Goal: Task Accomplishment & Management: Use online tool/utility

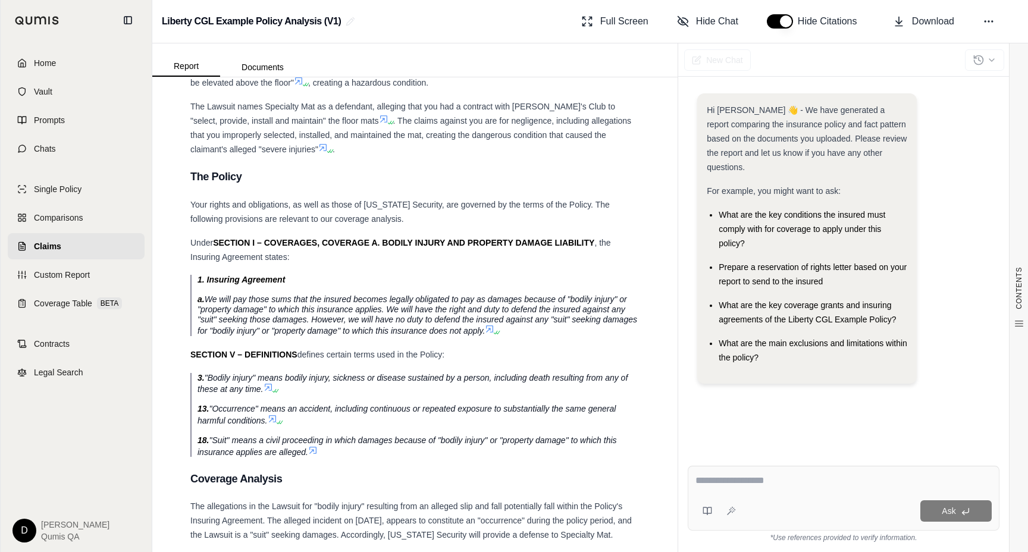
scroll to position [3935, 0]
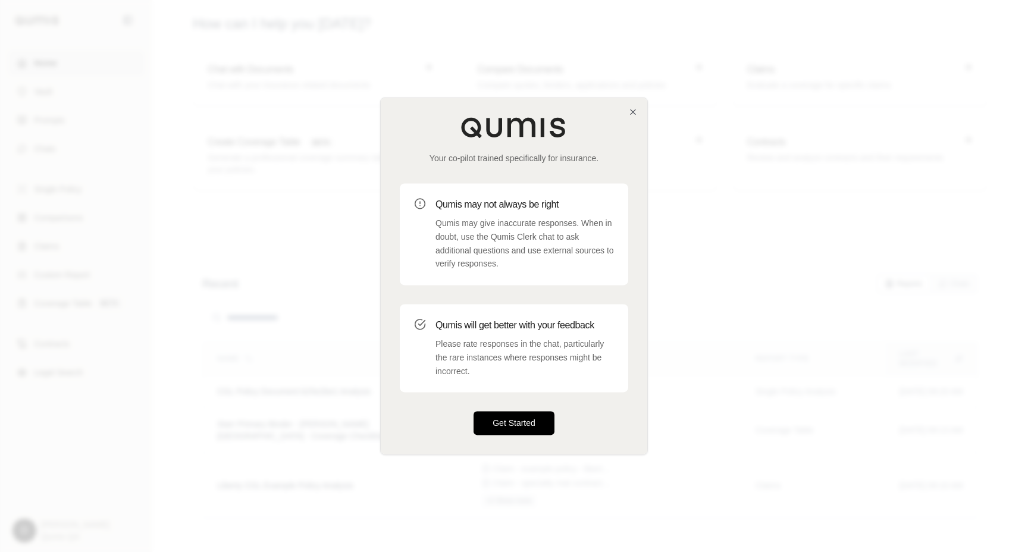
click at [499, 420] on button "Get Started" at bounding box center [514, 424] width 81 height 24
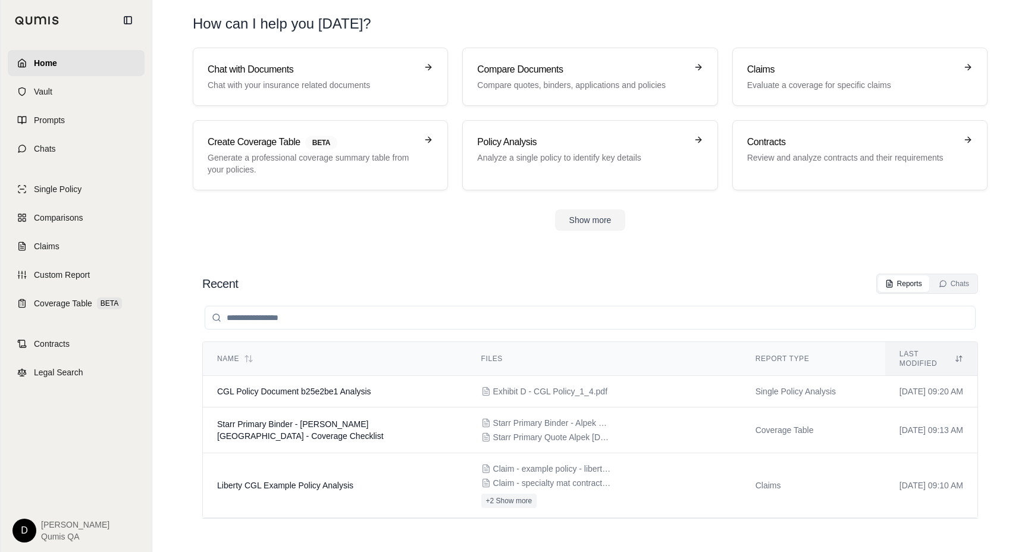
click at [467, 272] on div "Recent Reports Chats Name Files Report Type Last modified CGL Policy Document b…" at bounding box center [590, 401] width 795 height 274
click at [445, 257] on section "Recent Reports Chats Name Files Report Type Last modified CGL Policy Document b…" at bounding box center [590, 401] width 867 height 302
click at [67, 146] on link "Chats" at bounding box center [76, 149] width 137 height 26
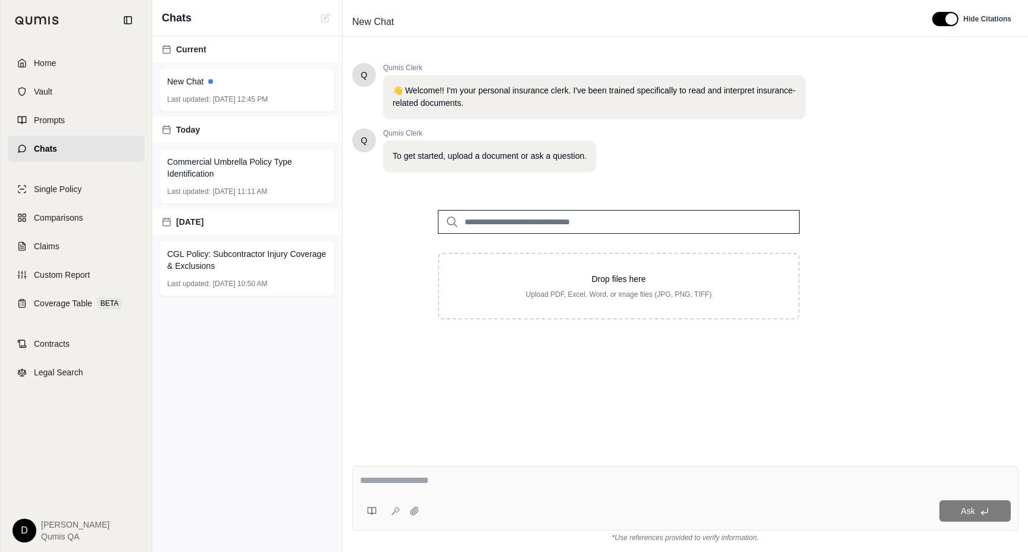
click at [552, 226] on input "search" at bounding box center [619, 222] width 362 height 24
click at [527, 221] on input "search" at bounding box center [619, 222] width 362 height 24
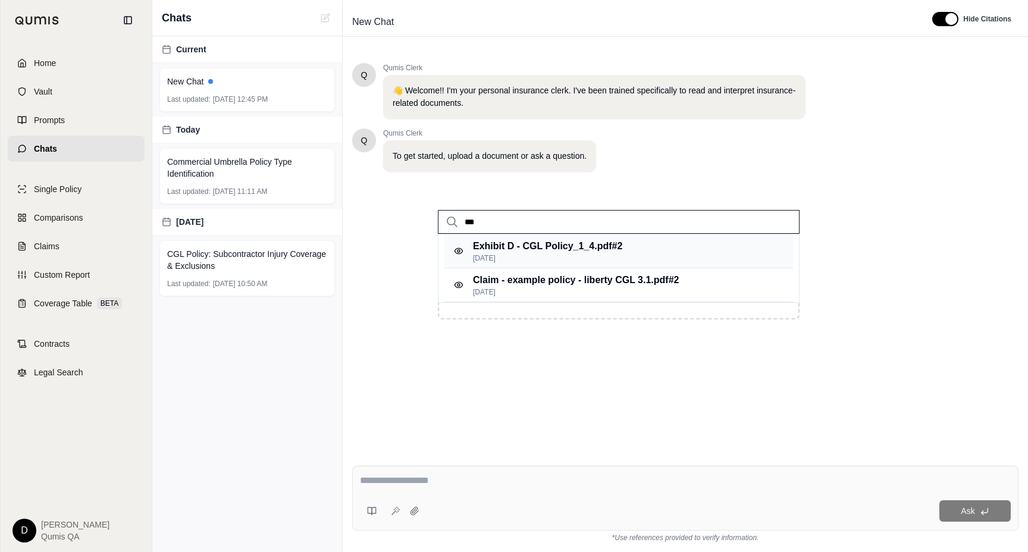
type input "***"
click at [567, 257] on p "[DATE]" at bounding box center [547, 259] width 149 height 10
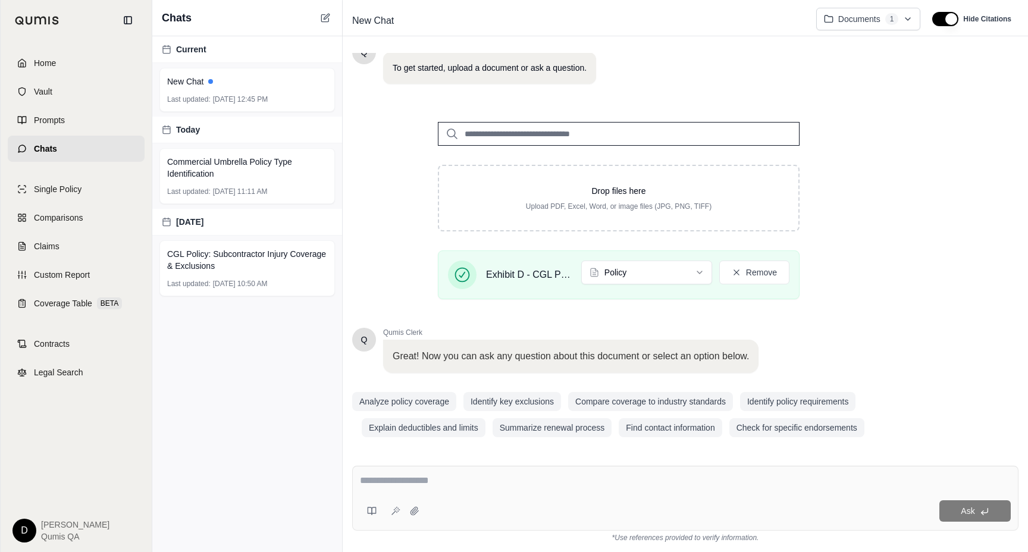
scroll to position [92, 0]
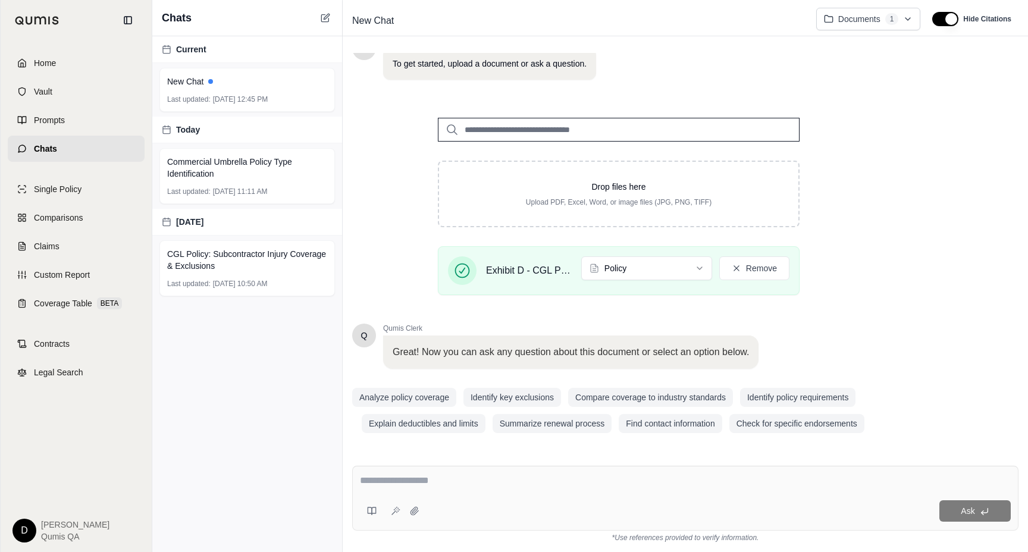
click at [518, 482] on textarea at bounding box center [685, 481] width 651 height 14
click at [479, 483] on textarea at bounding box center [685, 481] width 651 height 14
click at [412, 483] on textarea at bounding box center [685, 481] width 651 height 14
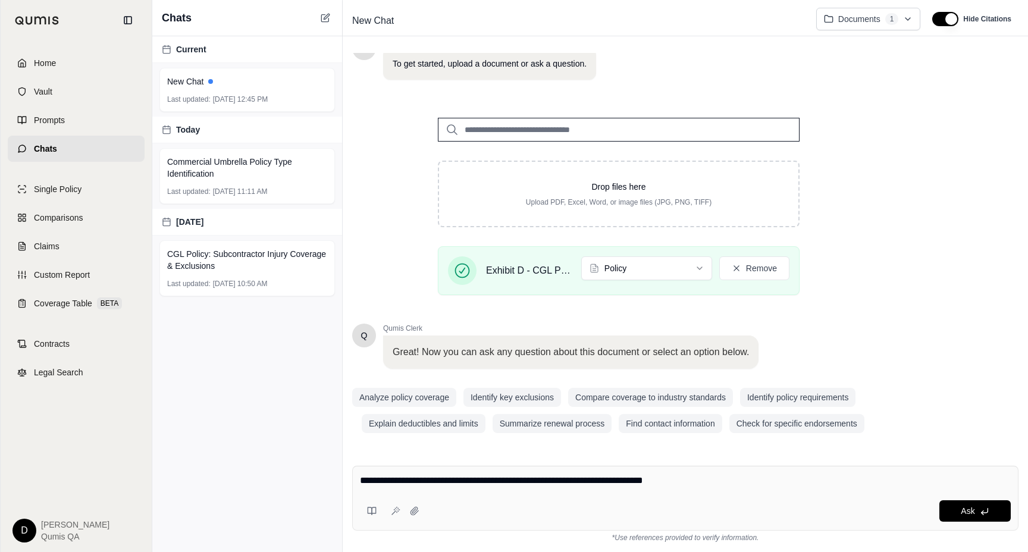
type textarea "**********"
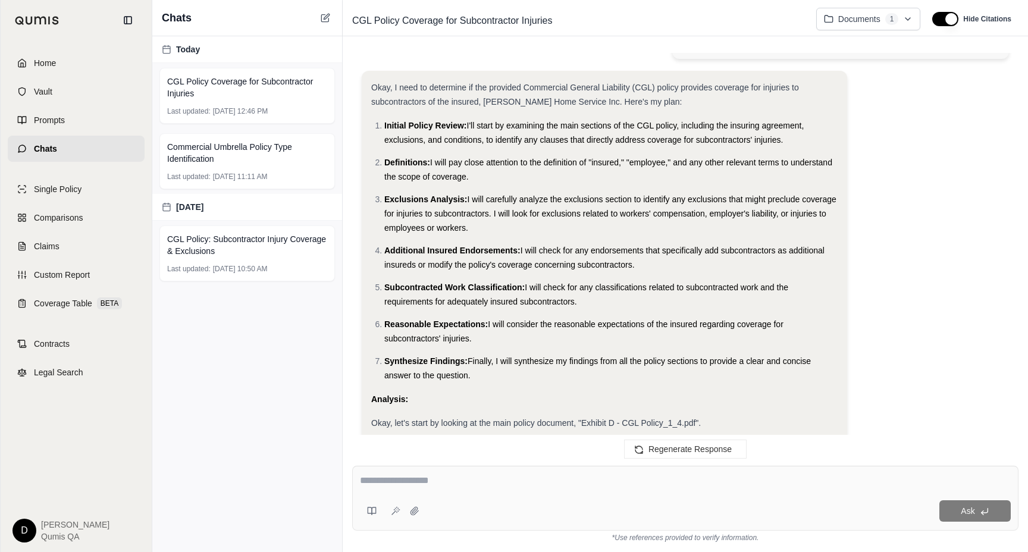
scroll to position [70, 0]
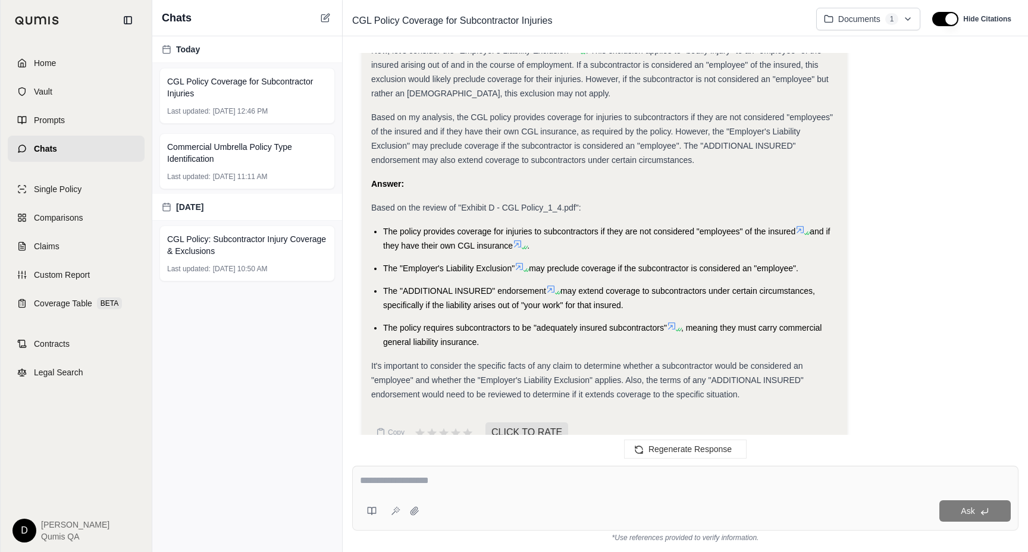
scroll to position [844, 0]
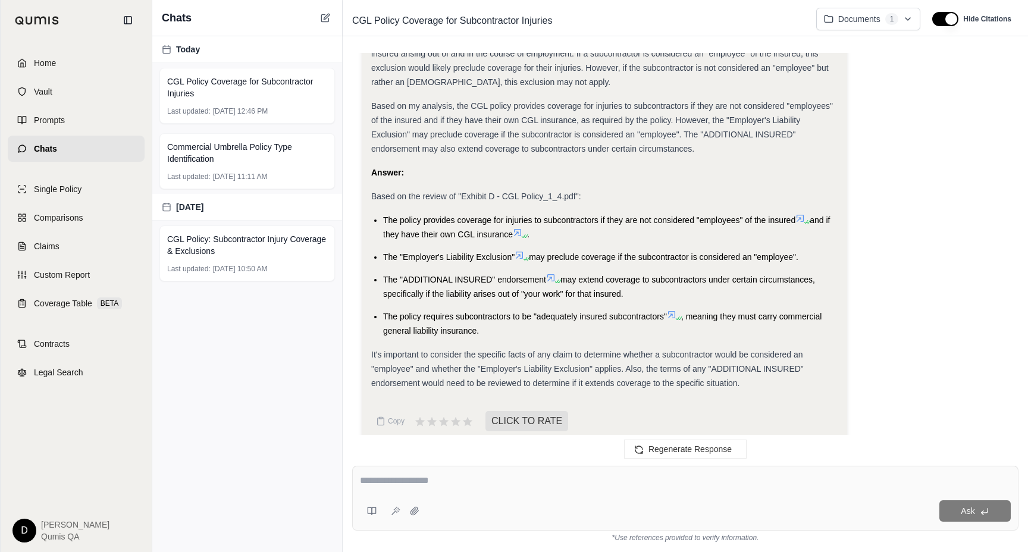
click at [646, 226] on li "The policy provides coverage for injuries to subcontractors if they are not con…" at bounding box center [610, 227] width 455 height 29
click at [805, 218] on icon at bounding box center [806, 221] width 7 height 7
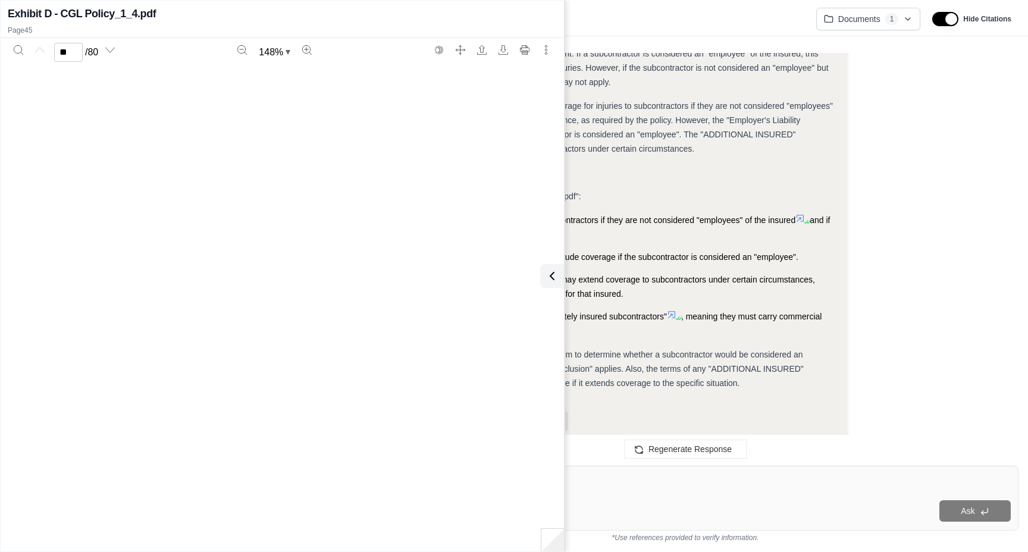
scroll to position [30702, 0]
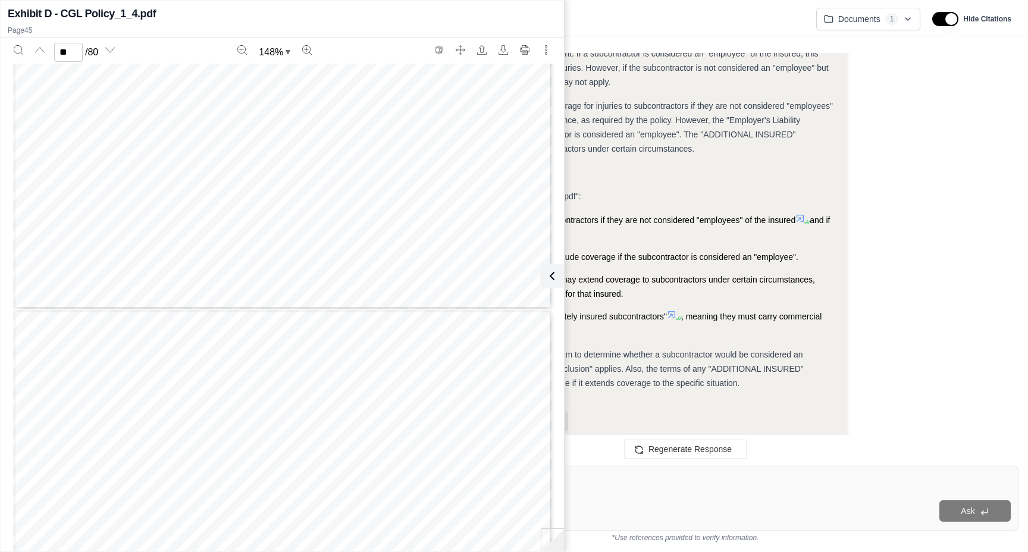
type input "**"
click at [555, 279] on icon at bounding box center [550, 276] width 14 height 14
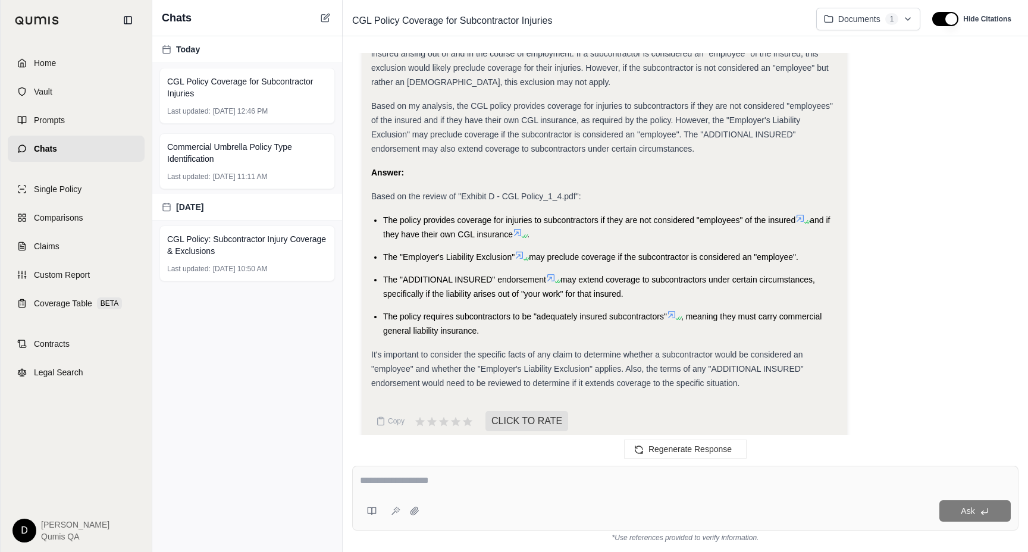
click at [593, 273] on li "The "ADDITIONAL INSURED" endorsement may extend coverage to subcontractors unde…" at bounding box center [610, 287] width 455 height 29
click at [474, 479] on textarea at bounding box center [685, 481] width 651 height 14
click at [420, 486] on textarea at bounding box center [685, 481] width 651 height 14
click at [370, 515] on icon at bounding box center [372, 511] width 10 height 10
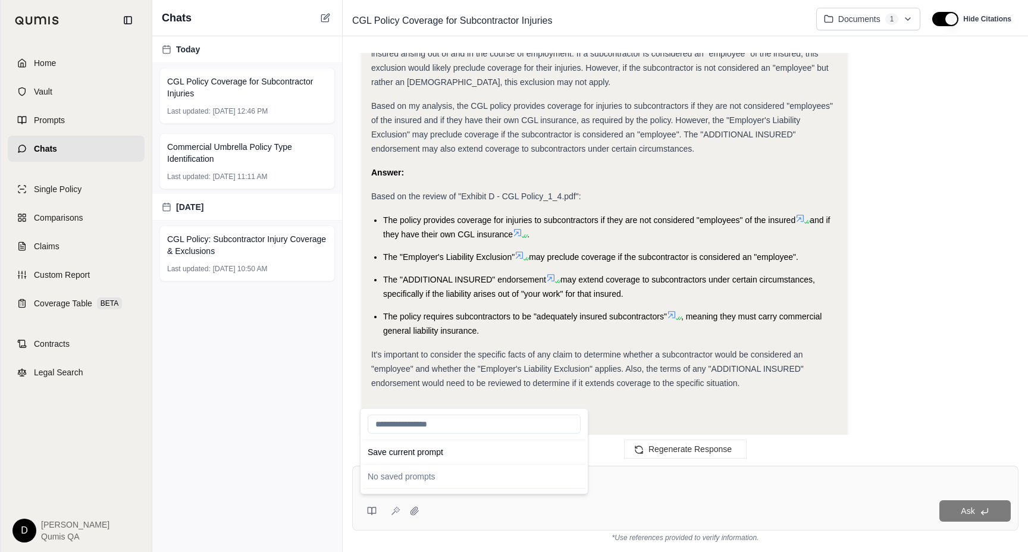
click at [617, 479] on textarea at bounding box center [685, 481] width 651 height 14
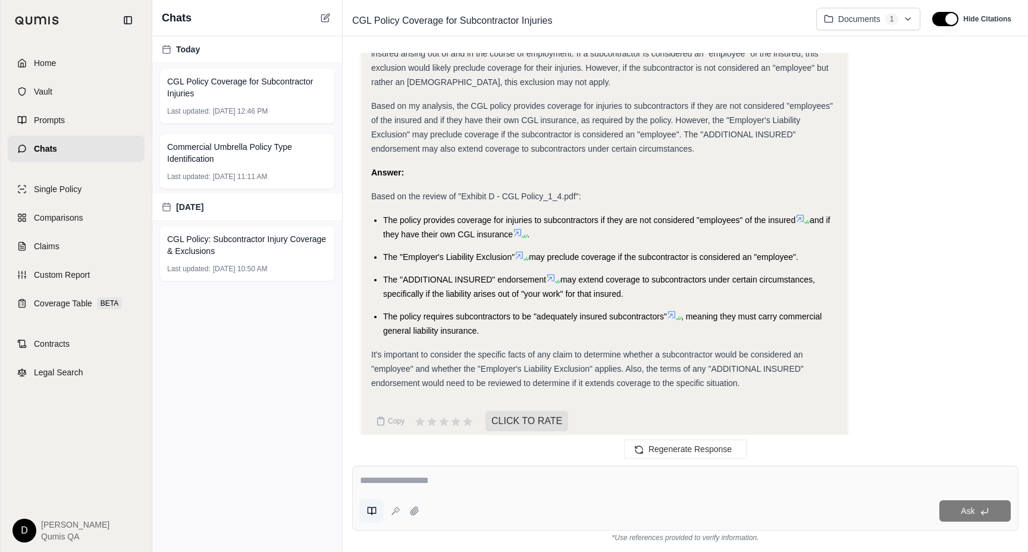
click at [370, 515] on icon at bounding box center [372, 511] width 10 height 10
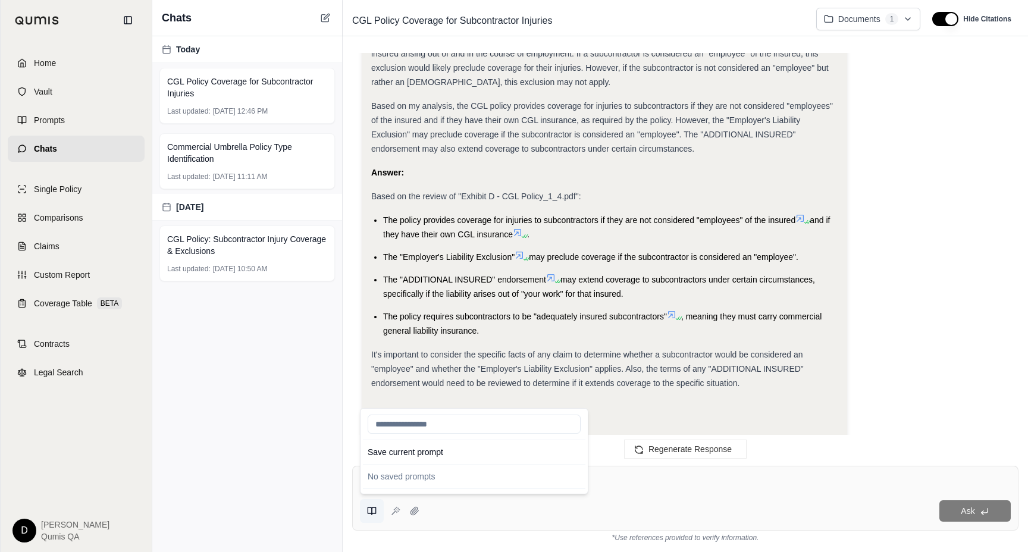
click at [370, 515] on icon at bounding box center [372, 511] width 10 height 10
click at [620, 484] on textarea at bounding box center [685, 481] width 651 height 14
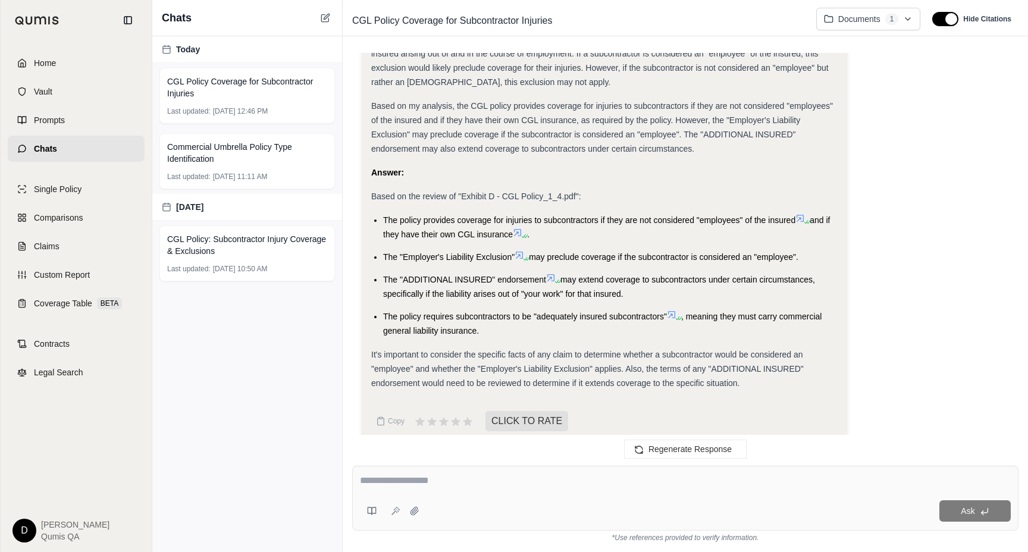
click at [580, 480] on textarea at bounding box center [685, 481] width 651 height 14
click at [367, 520] on button at bounding box center [372, 511] width 24 height 24
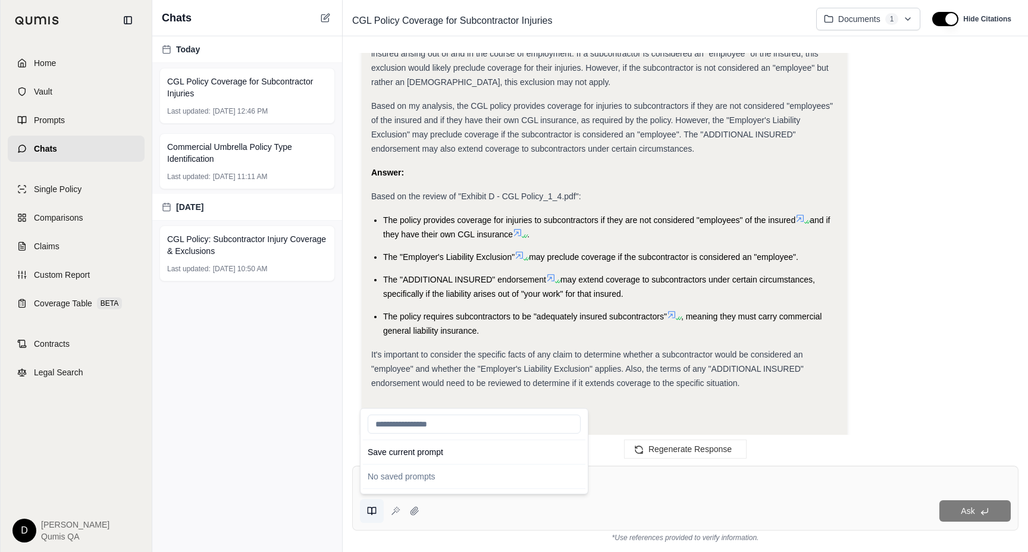
click at [367, 520] on button at bounding box center [372, 511] width 24 height 24
click at [663, 481] on textarea at bounding box center [685, 481] width 651 height 14
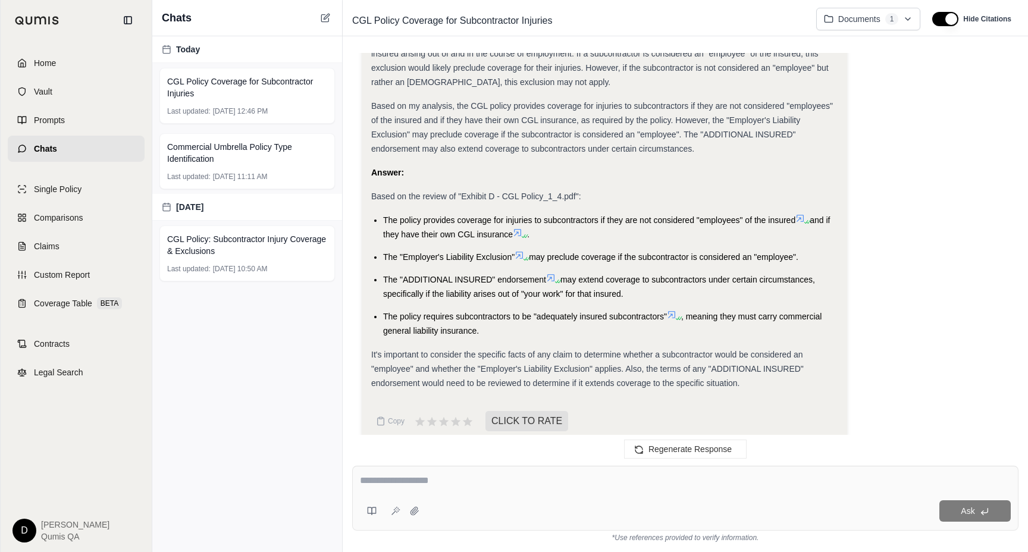
click at [663, 481] on textarea at bounding box center [685, 481] width 651 height 14
click at [457, 215] on span "The policy provides coverage for injuries to subcontractors if they are not con…" at bounding box center [589, 220] width 412 height 10
click at [457, 217] on span "and if they have their own CGL insurance" at bounding box center [606, 227] width 447 height 24
click at [512, 483] on textarea at bounding box center [685, 481] width 651 height 14
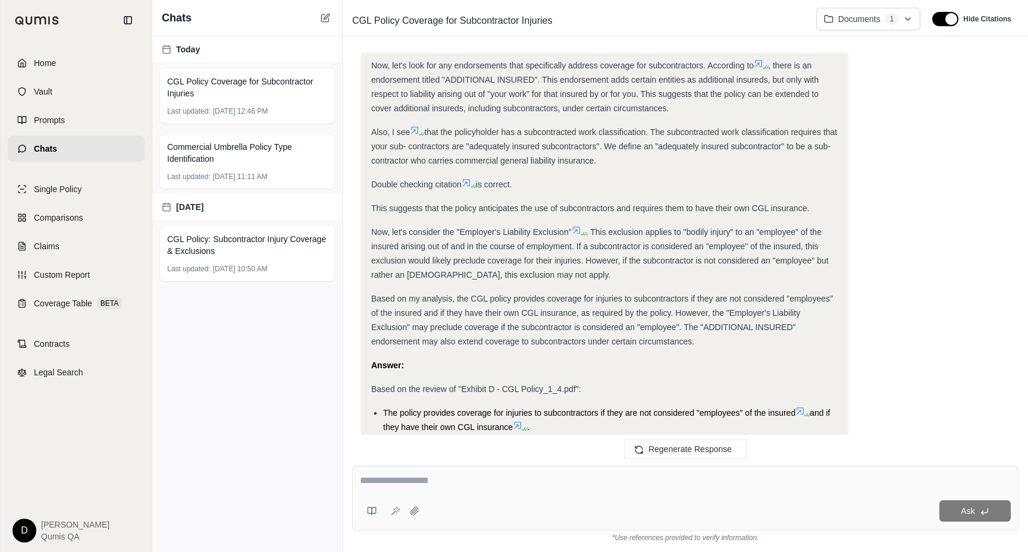
scroll to position [844, 0]
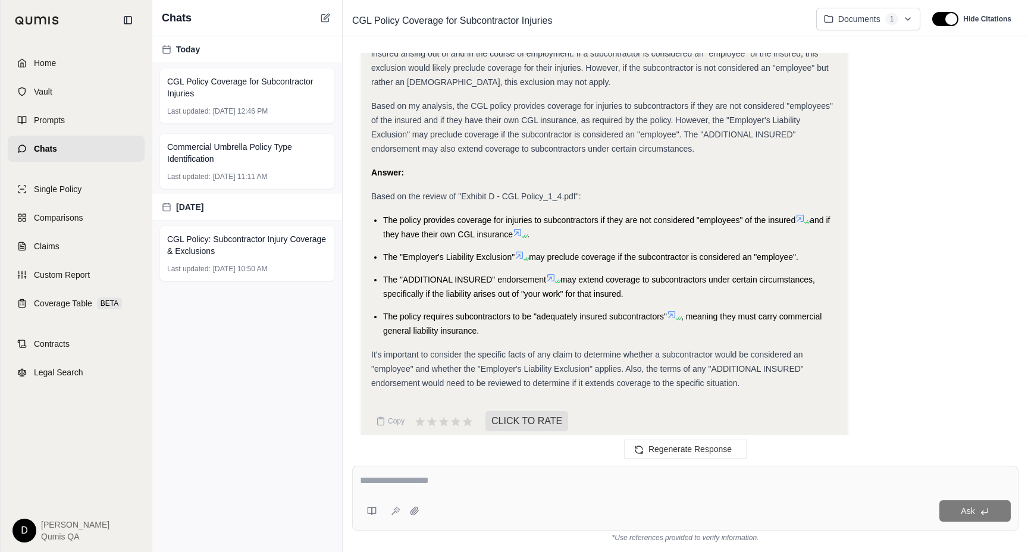
click at [531, 486] on textarea at bounding box center [685, 481] width 651 height 14
click at [704, 350] on span "It's important to consider the specific facts of any claim to determine whether…" at bounding box center [587, 369] width 433 height 38
click at [690, 350] on span "It's important to consider the specific facts of any claim to determine whether…" at bounding box center [587, 369] width 433 height 38
click at [676, 358] on span "It's important to consider the specific facts of any claim to determine whether…" at bounding box center [587, 369] width 433 height 38
click at [581, 312] on span "The policy requires subcontractors to be "adequately insured subcontractors"" at bounding box center [525, 317] width 284 height 10
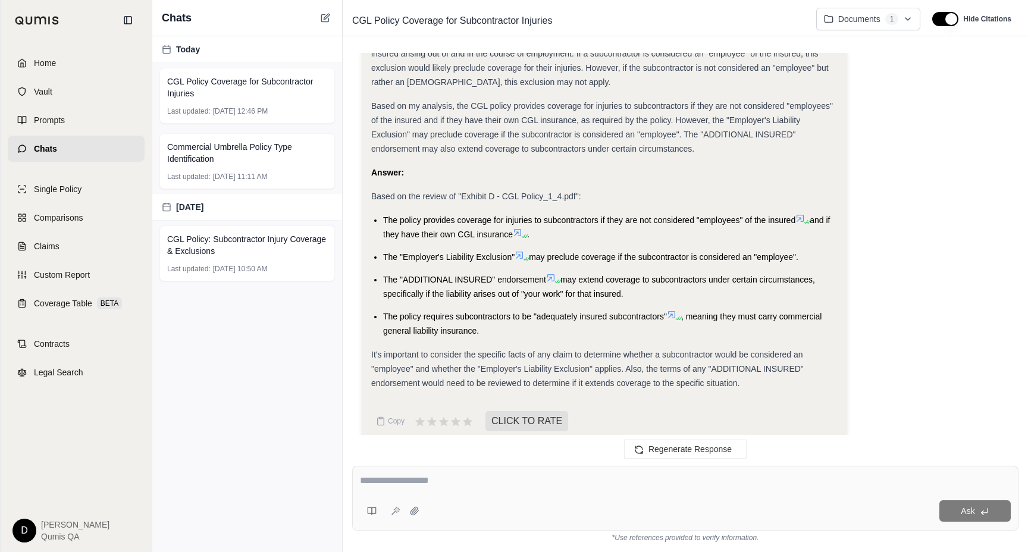
click at [549, 312] on span "The policy requires subcontractors to be "adequately insured subcontractors"" at bounding box center [525, 317] width 284 height 10
click at [499, 317] on li "The policy requires subcontractors to be "adequately insured subcontractors" , …" at bounding box center [610, 323] width 455 height 29
click at [472, 312] on span "The policy requires subcontractors to be "adequately insured subcontractors"" at bounding box center [525, 317] width 284 height 10
click at [58, 376] on span "Legal Search" at bounding box center [58, 373] width 49 height 12
click at [511, 488] on div at bounding box center [685, 483] width 651 height 18
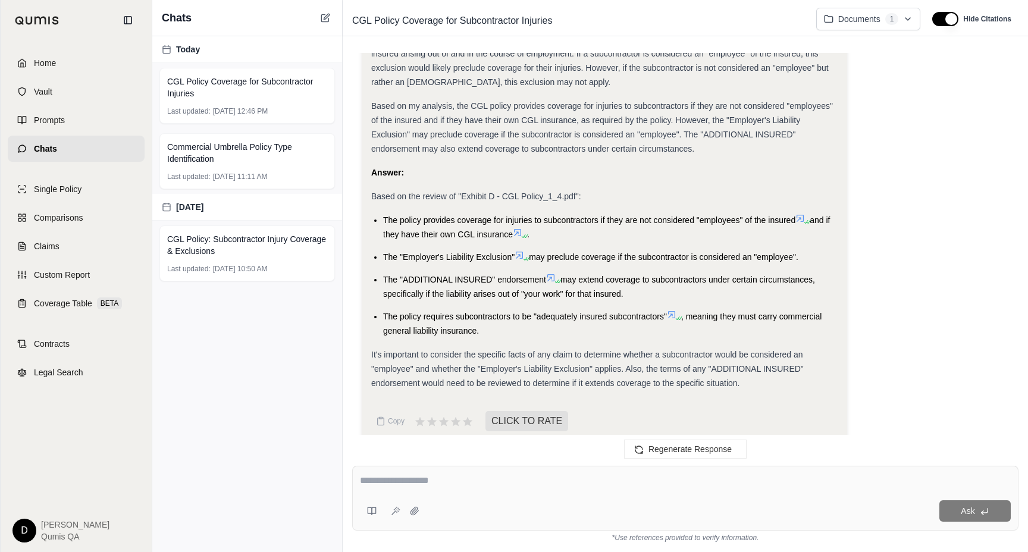
click at [446, 277] on span "may extend coverage to subcontractors under certain circumstances, specifically…" at bounding box center [599, 287] width 432 height 24
click at [71, 212] on span "Comparisons" at bounding box center [58, 218] width 49 height 12
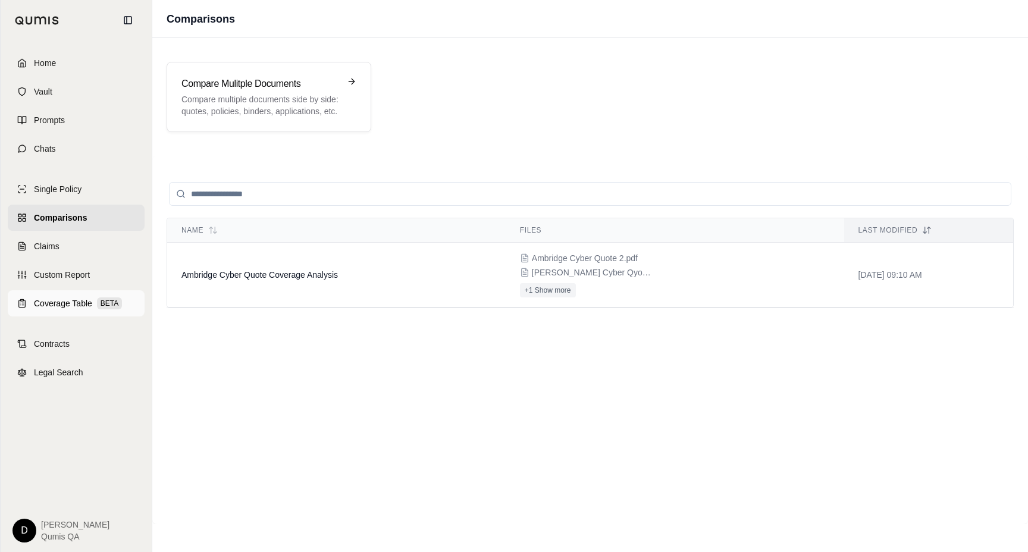
click at [90, 302] on span "Coverage Table" at bounding box center [63, 304] width 58 height 12
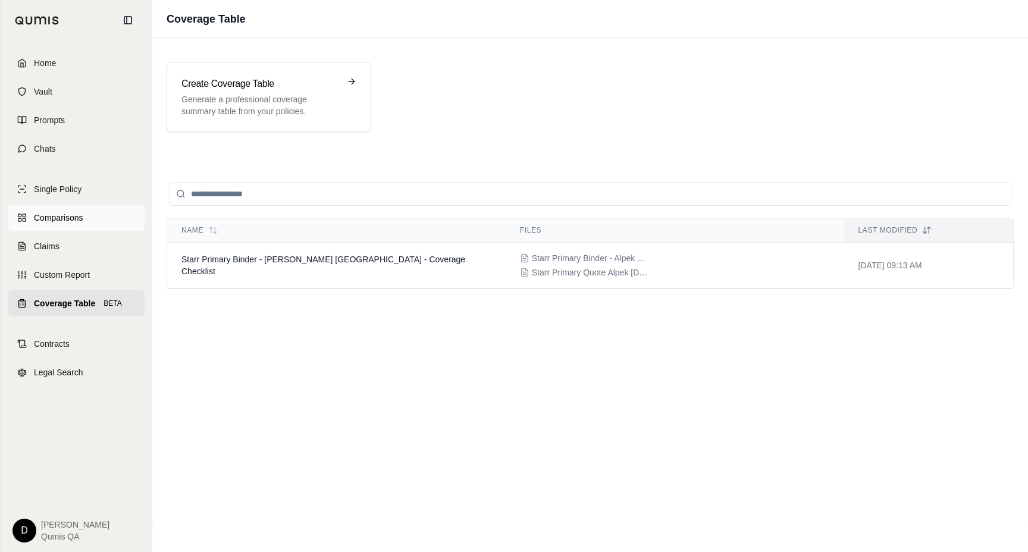
click at [67, 224] on link "Comparisons" at bounding box center [76, 218] width 137 height 26
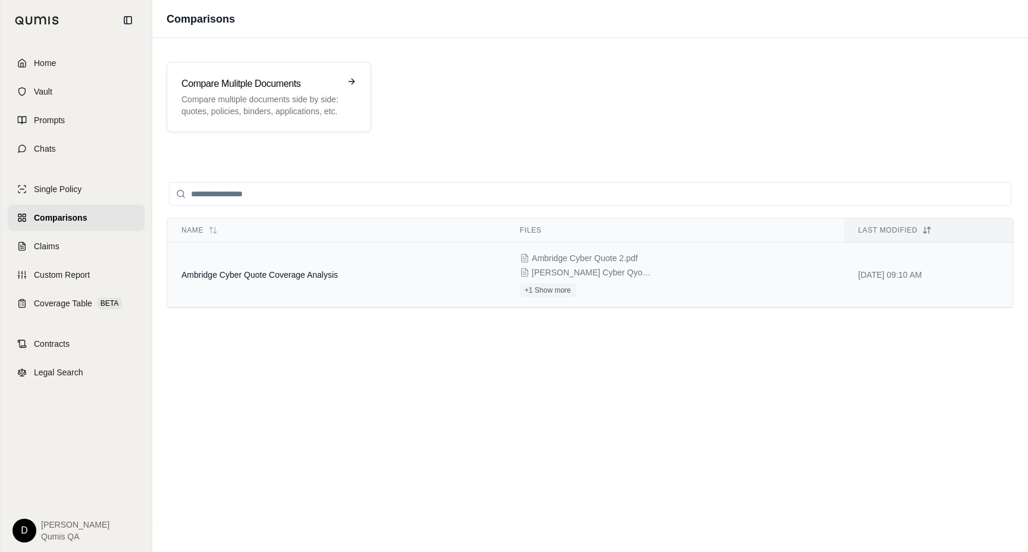
click at [311, 283] on td "Ambridge Cyber Quote Coverage Analysis" at bounding box center [336, 275] width 339 height 65
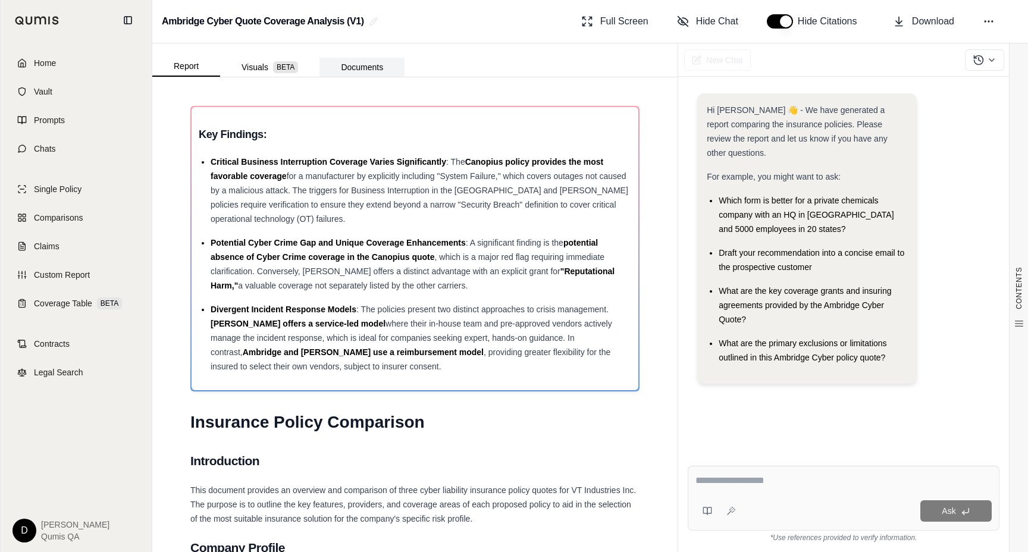
click at [376, 67] on button "Documents" at bounding box center [362, 67] width 85 height 19
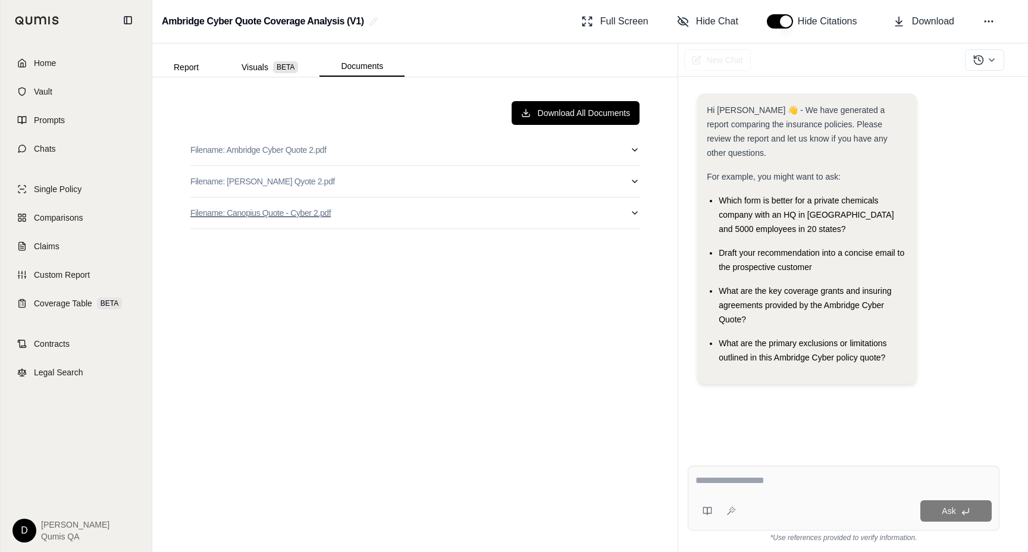
click at [445, 207] on button "Filename: Canopius Quote - Cyber 2.pdf" at bounding box center [414, 213] width 449 height 31
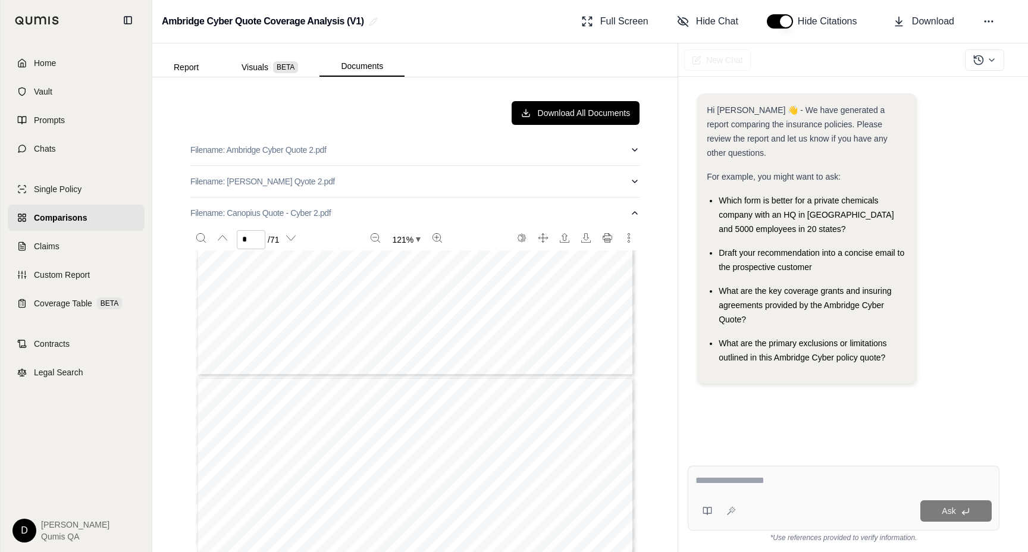
type input "*"
click at [355, 218] on button "Filename: Canopius Quote - Cyber 2.pdf" at bounding box center [414, 213] width 449 height 31
click at [181, 64] on button "Report" at bounding box center [186, 67] width 68 height 19
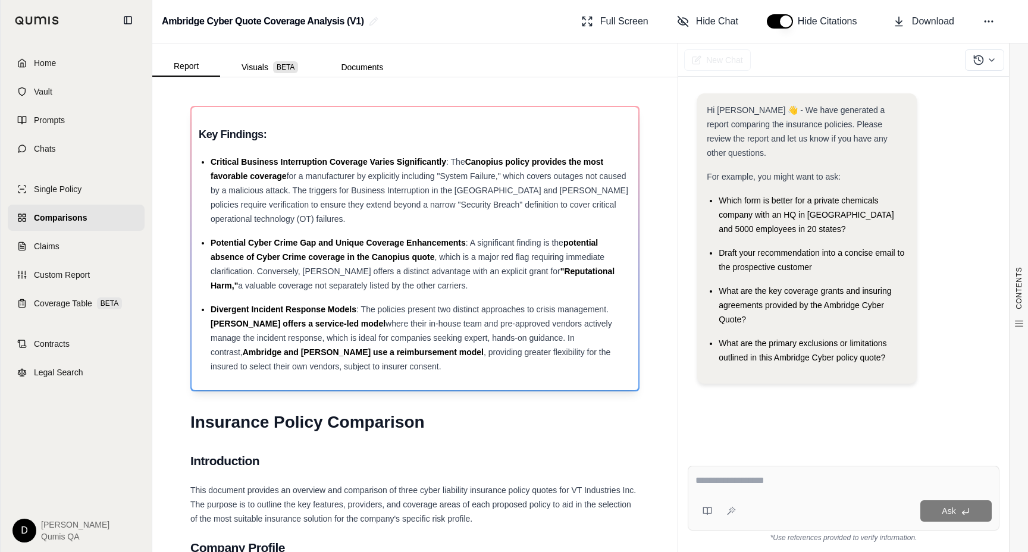
click at [318, 186] on span "for a manufacturer by explicitly including "System Failure," which covers outag…" at bounding box center [420, 197] width 418 height 52
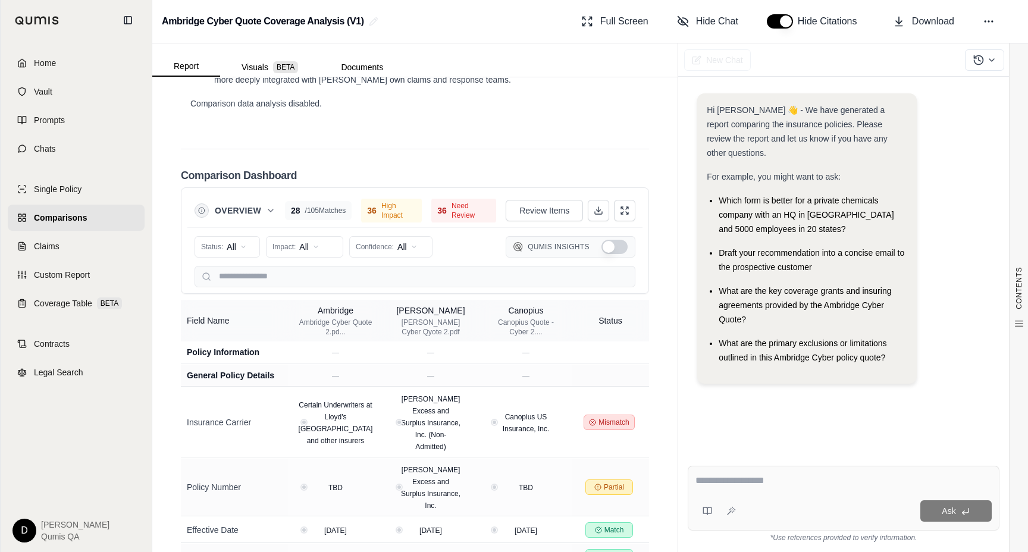
scroll to position [3021, 0]
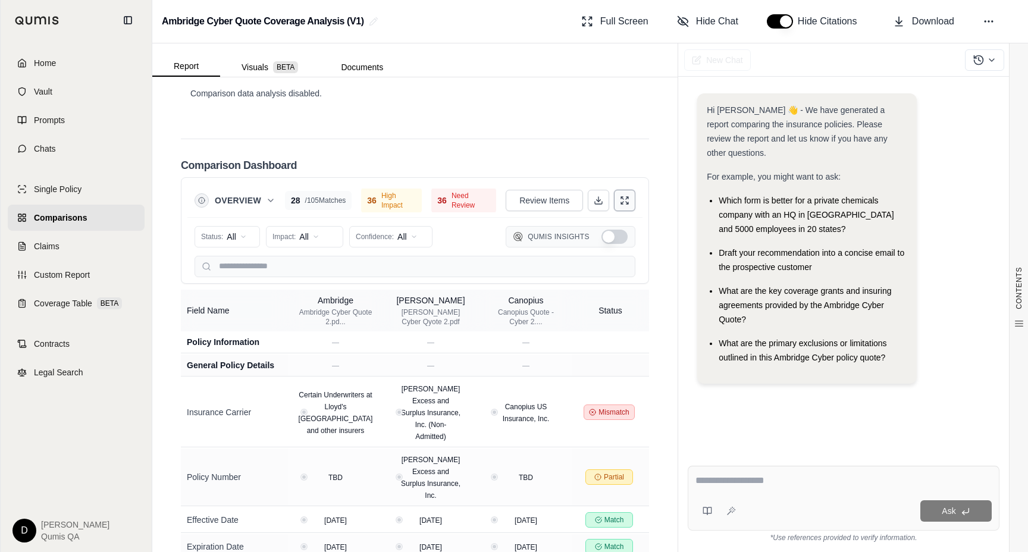
click at [628, 196] on icon at bounding box center [625, 201] width 10 height 10
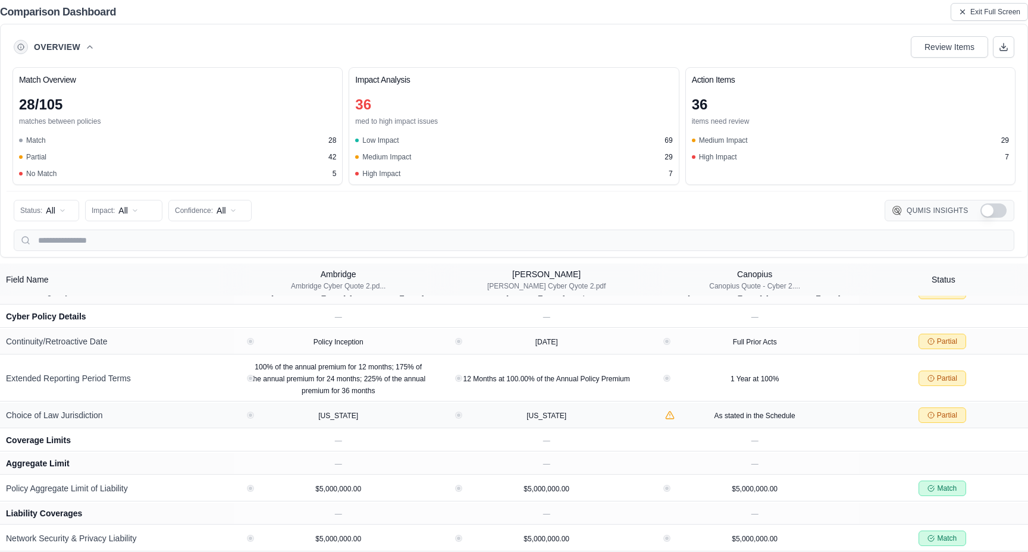
scroll to position [312, 0]
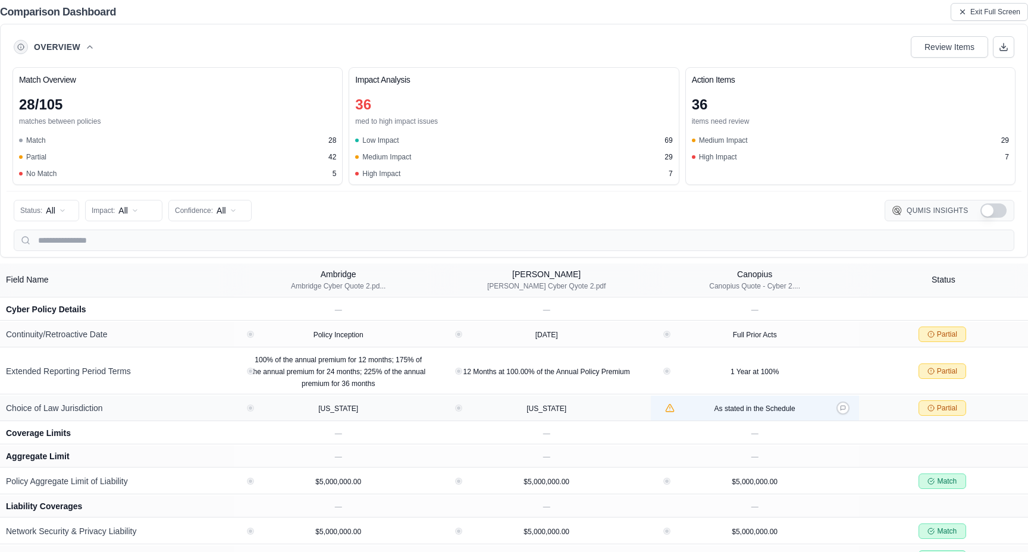
click at [752, 412] on span "As stated in the Schedule" at bounding box center [755, 409] width 81 height 8
click at [841, 410] on icon at bounding box center [843, 408] width 6 height 6
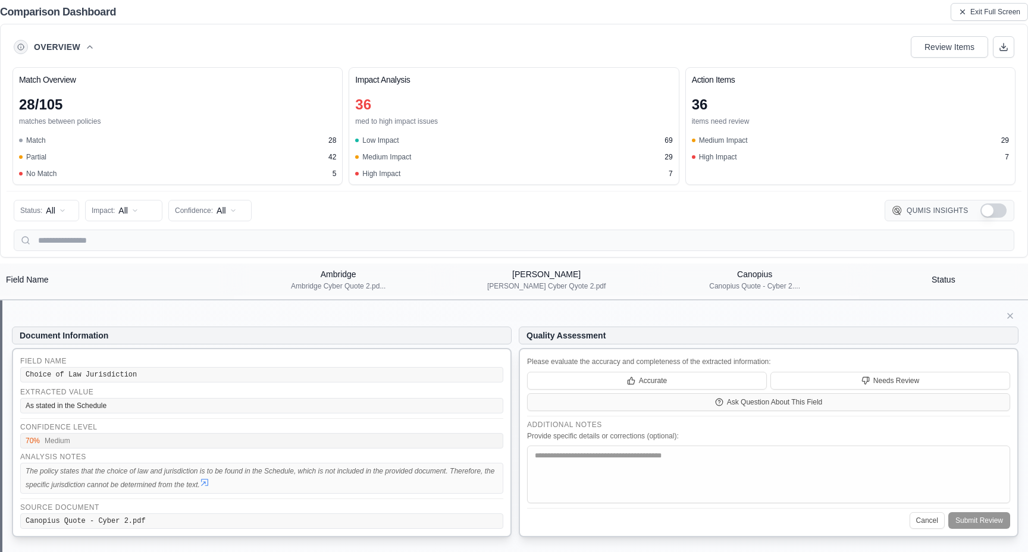
scroll to position [442, 0]
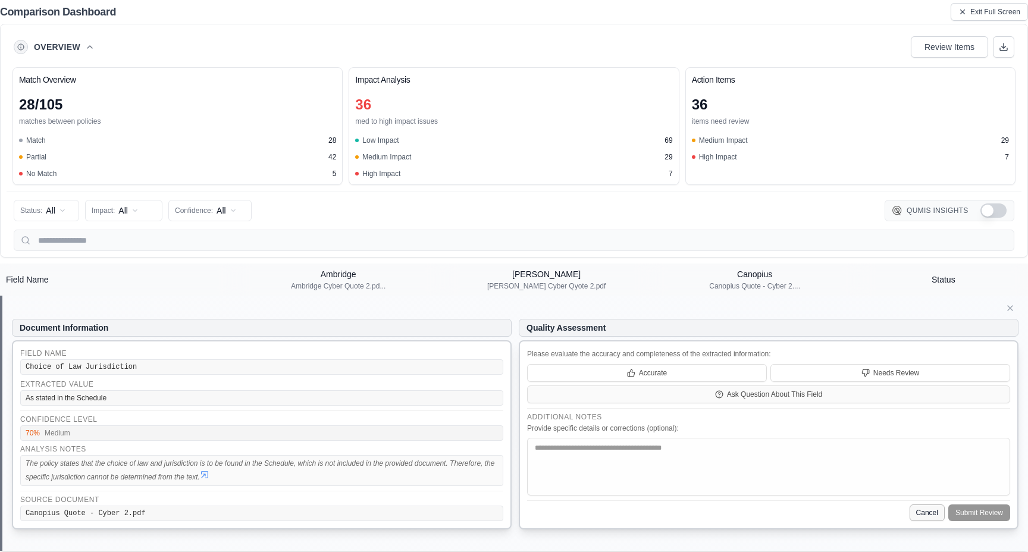
click at [922, 514] on button "Cancel" at bounding box center [927, 513] width 35 height 17
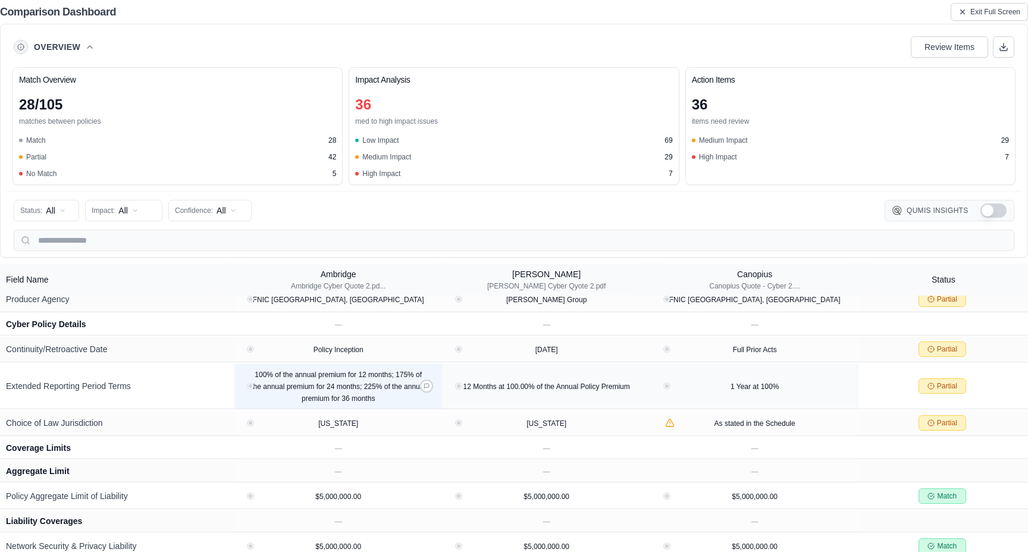
scroll to position [298, 0]
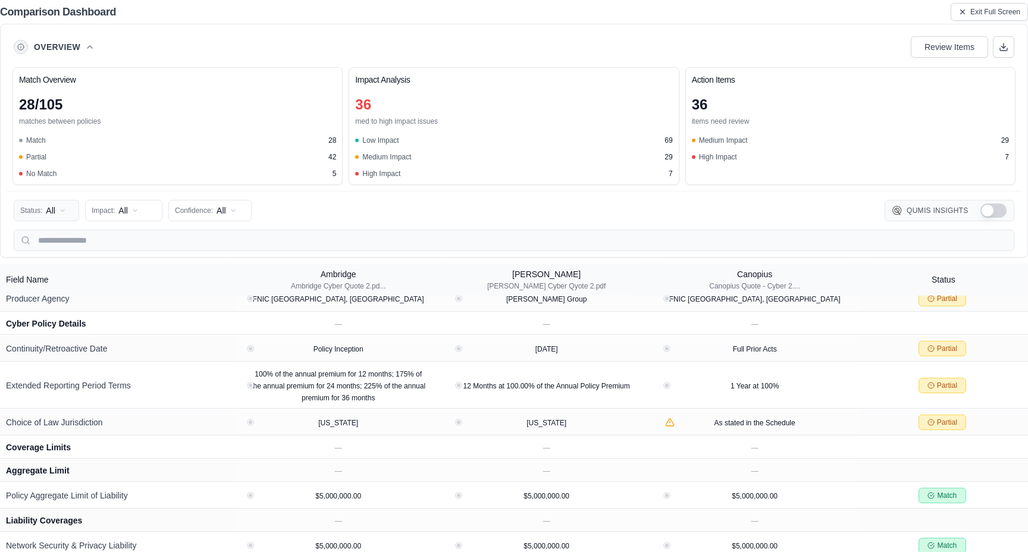
click at [36, 211] on html "Home Vault Prompts Chats Single Policy Comparisons Claims Custom Report Coverag…" at bounding box center [514, 276] width 1028 height 552
click at [274, 223] on html "Home Vault Prompts Chats Single Policy Comparisons Claims Custom Report Coverag…" at bounding box center [514, 276] width 1028 height 552
click at [866, 45] on div "Overview Review Items" at bounding box center [514, 47] width 1001 height 24
click at [989, 12] on span "Exit Full Screen" at bounding box center [996, 12] width 50 height 10
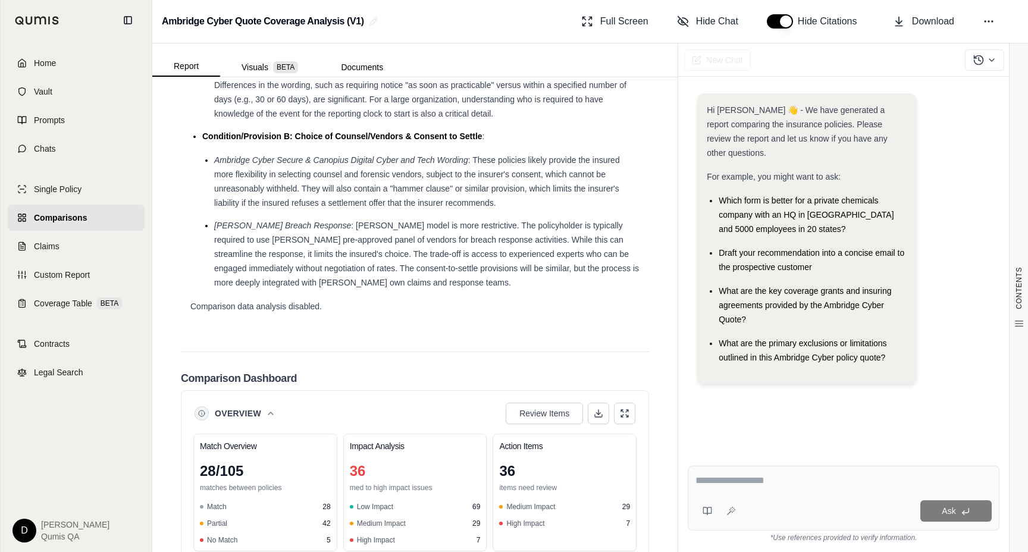
scroll to position [3021, 0]
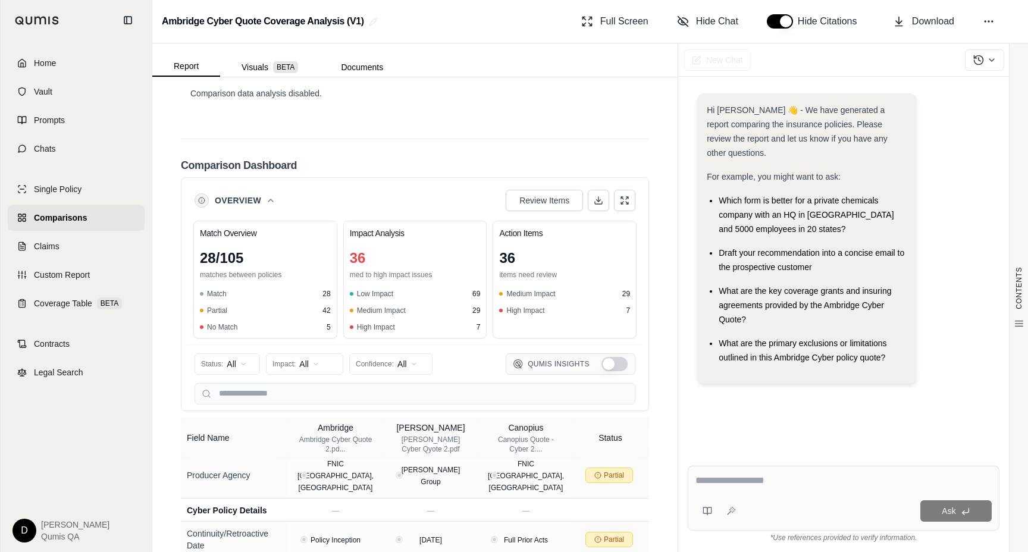
click at [271, 196] on icon at bounding box center [271, 201] width 10 height 10
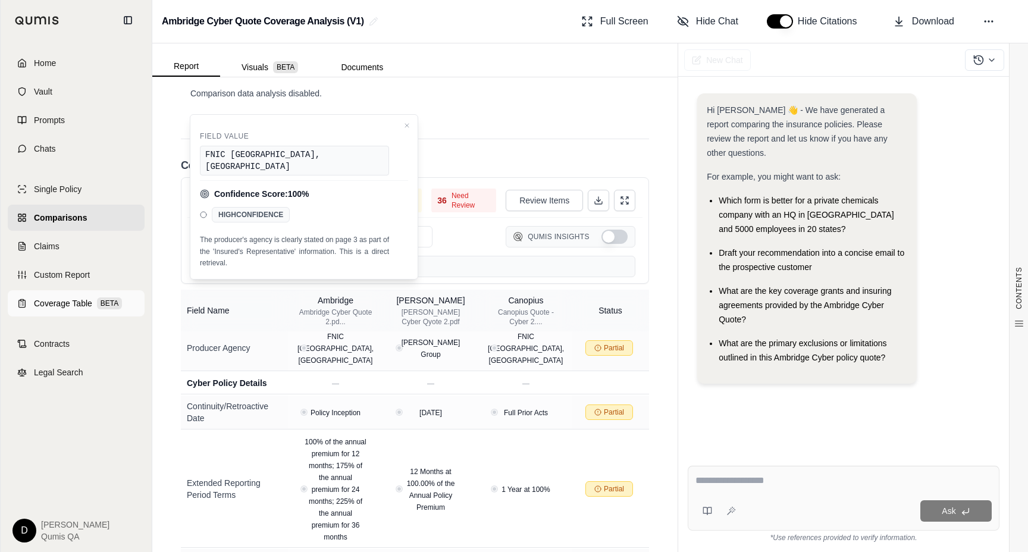
scroll to position [359, 0]
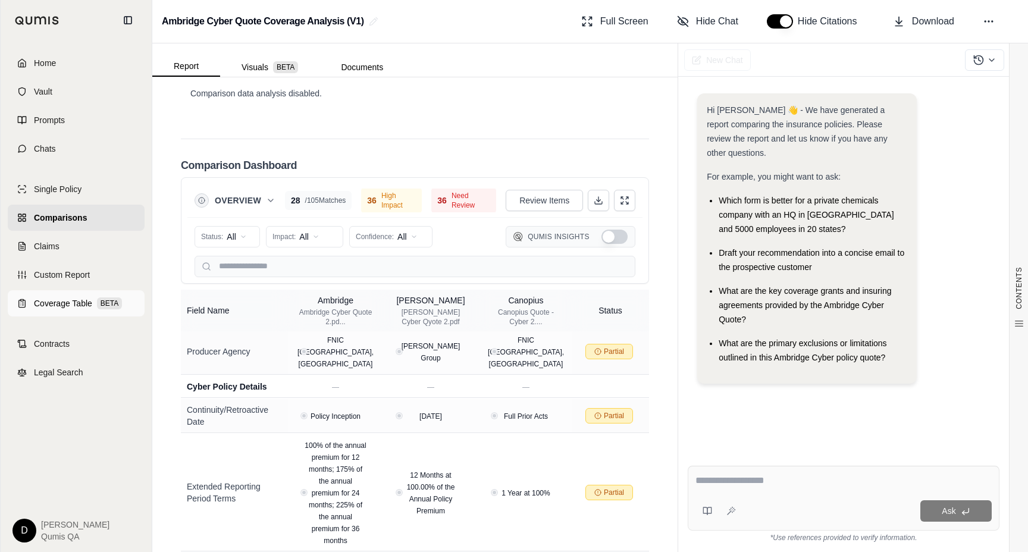
click at [95, 302] on div "Coverage Table BETA" at bounding box center [78, 304] width 88 height 12
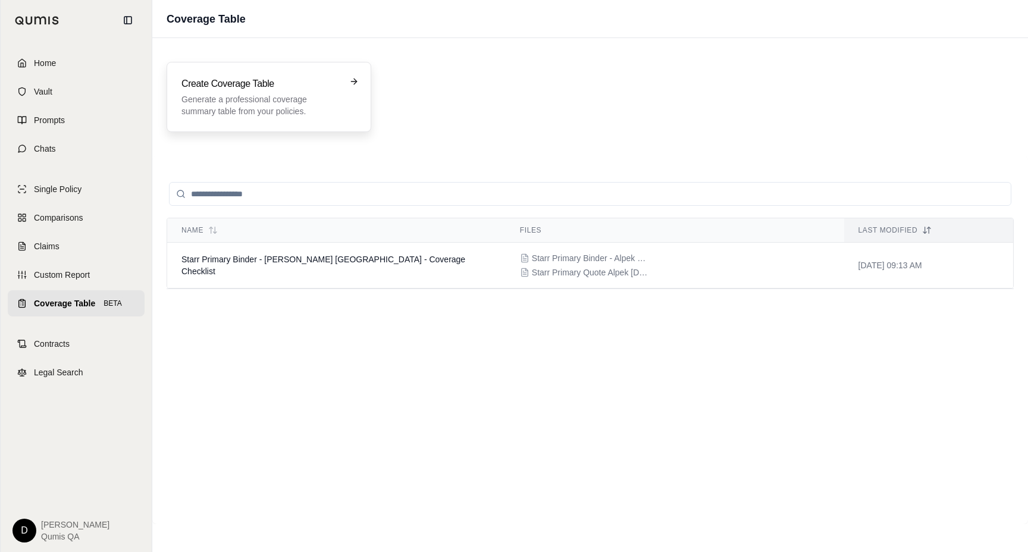
click at [296, 79] on h3 "Create Coverage Table" at bounding box center [261, 84] width 158 height 14
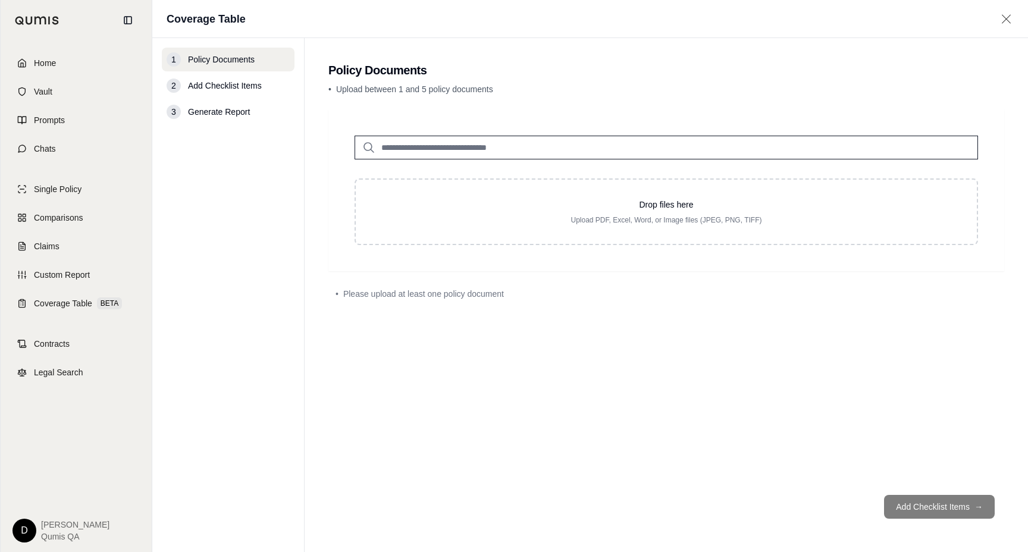
click at [423, 142] on input "search" at bounding box center [667, 148] width 624 height 24
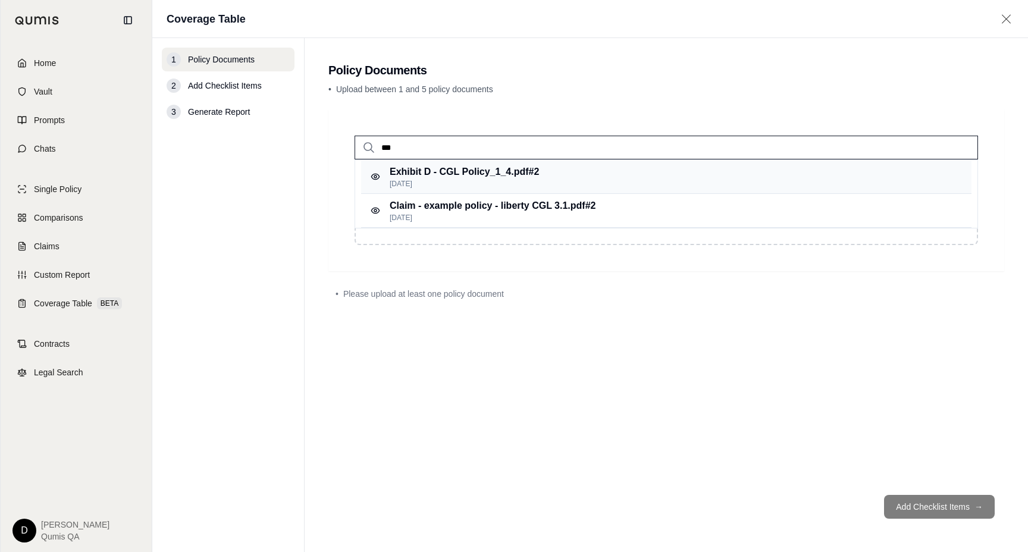
type input "***"
click at [519, 186] on p "[DATE]" at bounding box center [464, 184] width 149 height 10
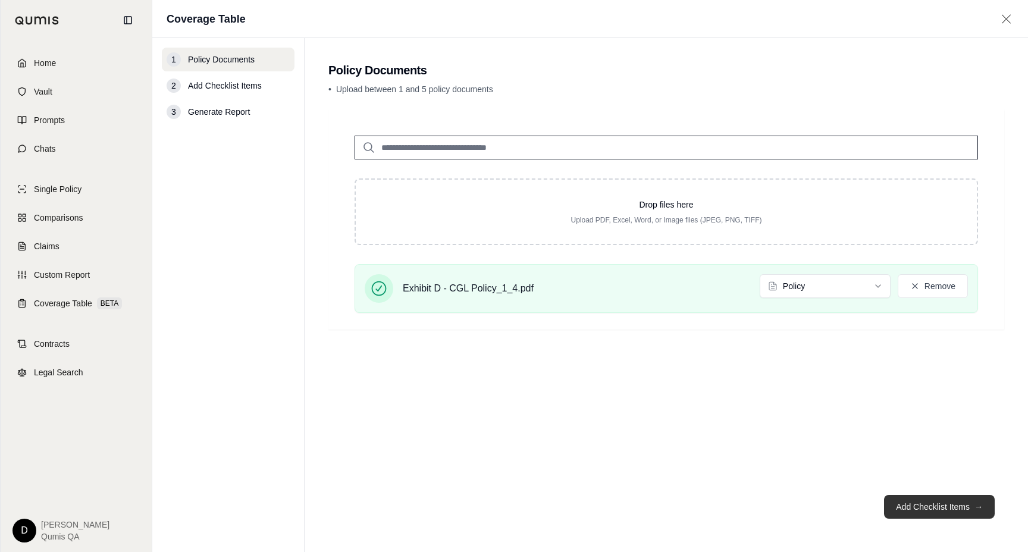
click at [909, 512] on button "Add Checklist Items →" at bounding box center [939, 507] width 111 height 24
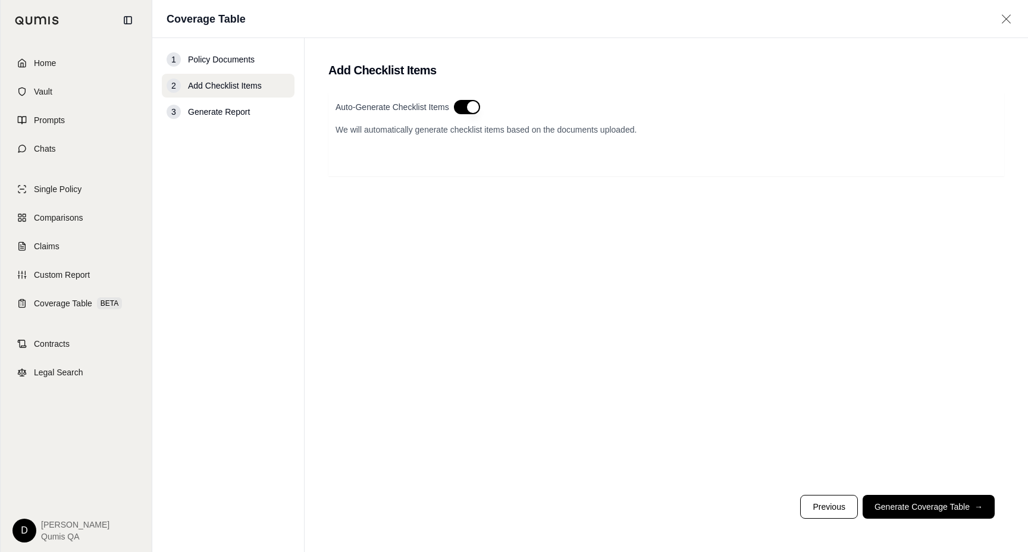
click at [458, 108] on button "button" at bounding box center [467, 107] width 26 height 14
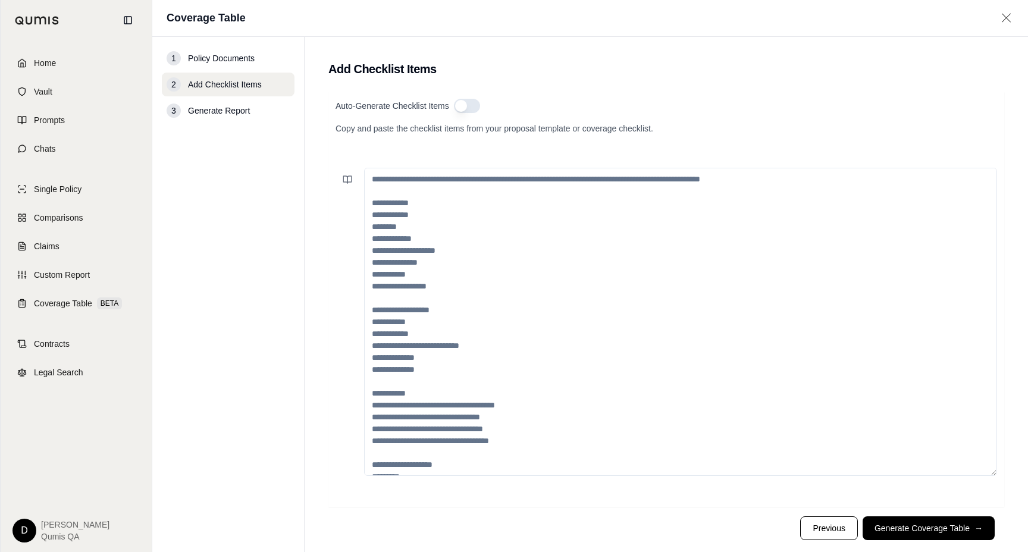
click at [442, 192] on textarea at bounding box center [680, 322] width 633 height 308
click at [491, 213] on textarea at bounding box center [680, 322] width 633 height 308
click at [352, 181] on icon at bounding box center [350, 179] width 4 height 7
click at [400, 185] on textarea at bounding box center [680, 322] width 633 height 308
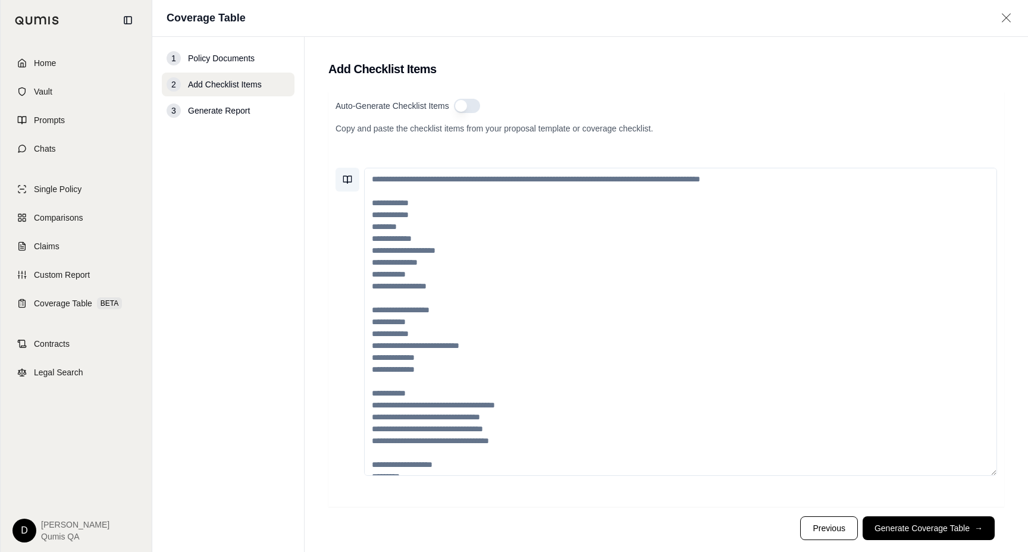
click at [348, 182] on icon at bounding box center [350, 179] width 4 height 7
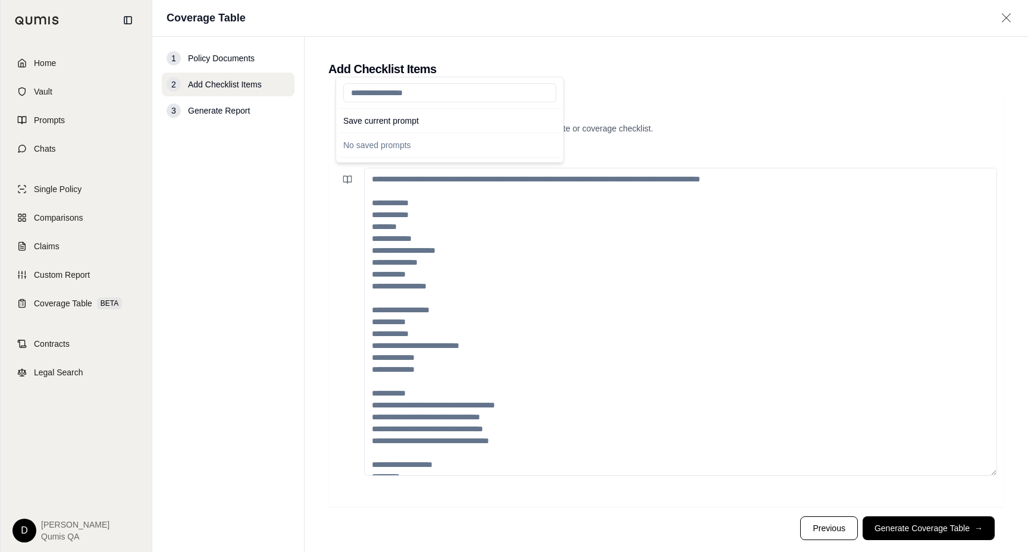
click at [414, 200] on textarea at bounding box center [680, 322] width 633 height 308
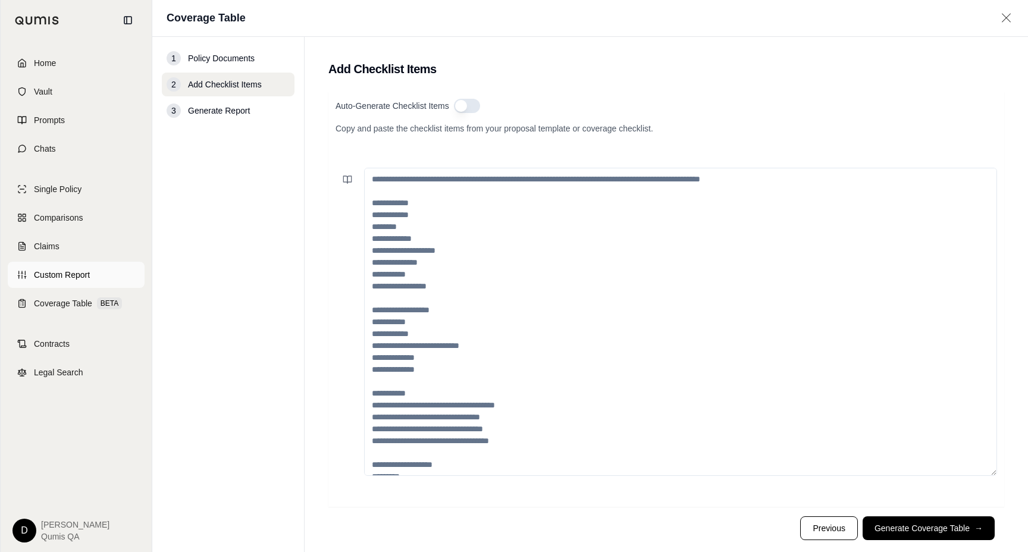
click at [96, 272] on link "Custom Report" at bounding box center [76, 275] width 137 height 26
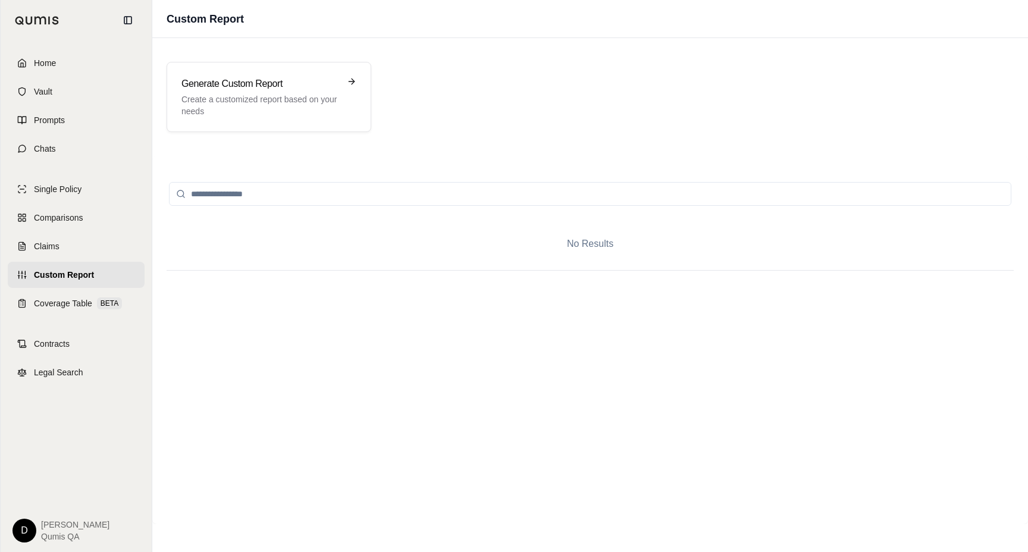
click at [387, 157] on div "No Results" at bounding box center [590, 340] width 876 height 368
click at [93, 246] on link "Claims" at bounding box center [76, 246] width 137 height 26
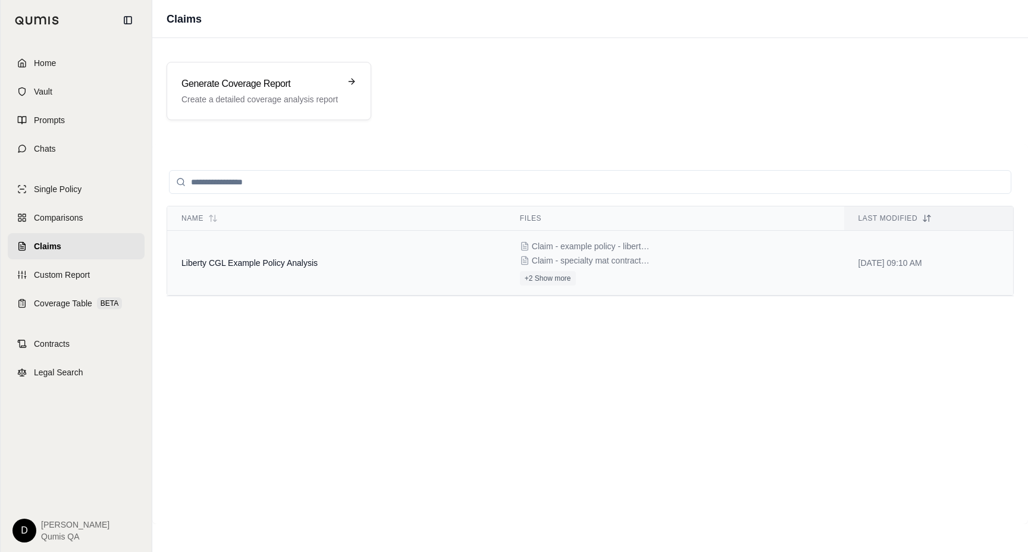
click at [251, 265] on span "Liberty CGL Example Policy Analysis" at bounding box center [250, 263] width 136 height 10
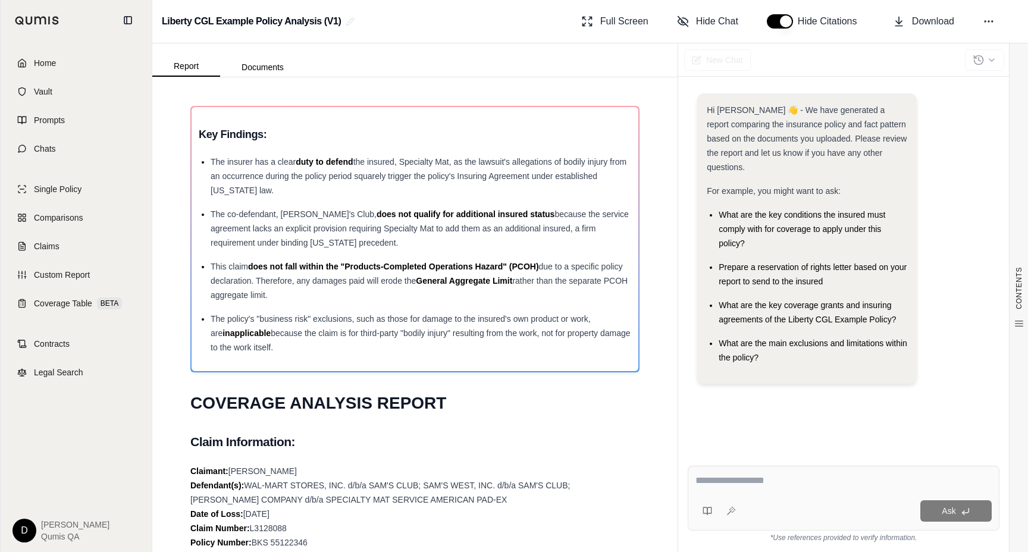
click at [252, 57] on div "Report Documents" at bounding box center [228, 65] width 153 height 24
click at [258, 69] on button "Documents" at bounding box center [262, 67] width 85 height 19
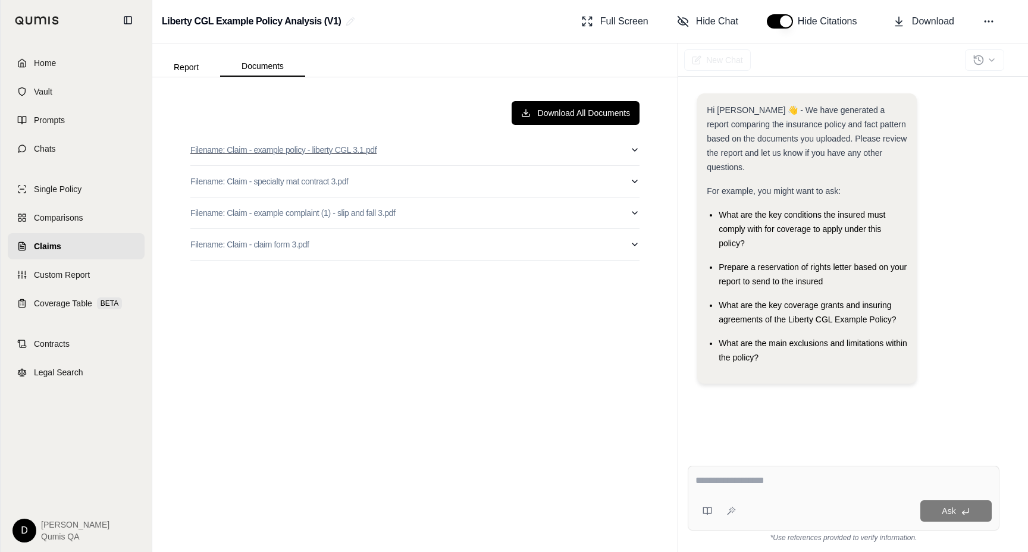
click at [436, 152] on button "Filename: Claim - example policy - liberty CGL 3.1.pdf" at bounding box center [414, 150] width 449 height 31
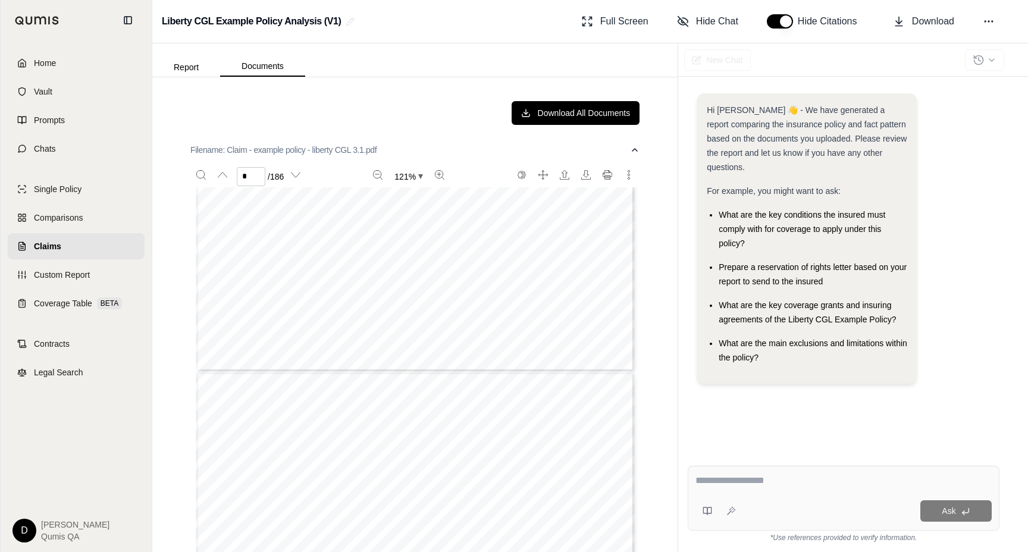
type input "*"
click at [399, 152] on button "Filename: Claim - example policy - liberty CGL 3.1.pdf" at bounding box center [414, 150] width 449 height 31
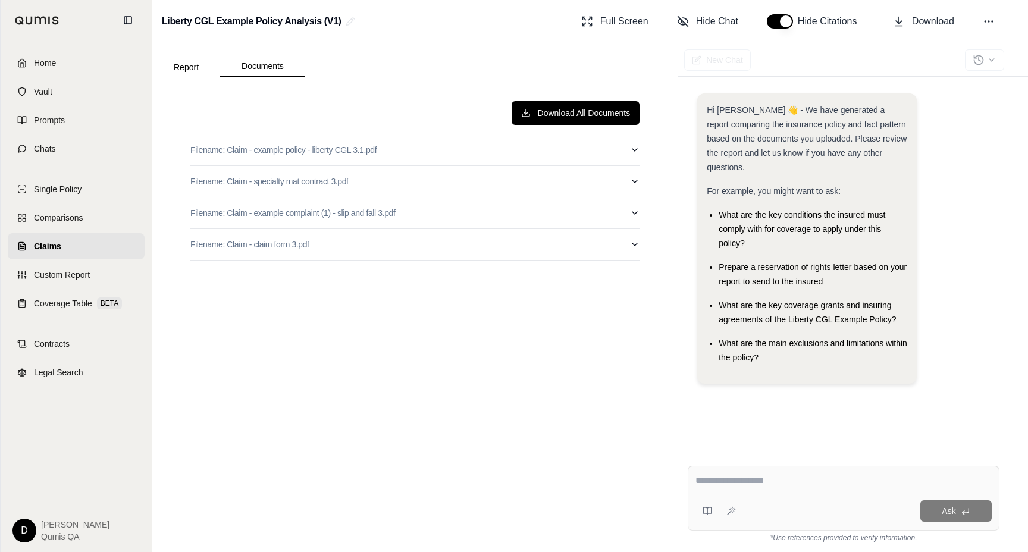
click at [441, 218] on button "Filename: Claim - example complaint (1) - slip and fall 3.pdf" at bounding box center [414, 213] width 449 height 31
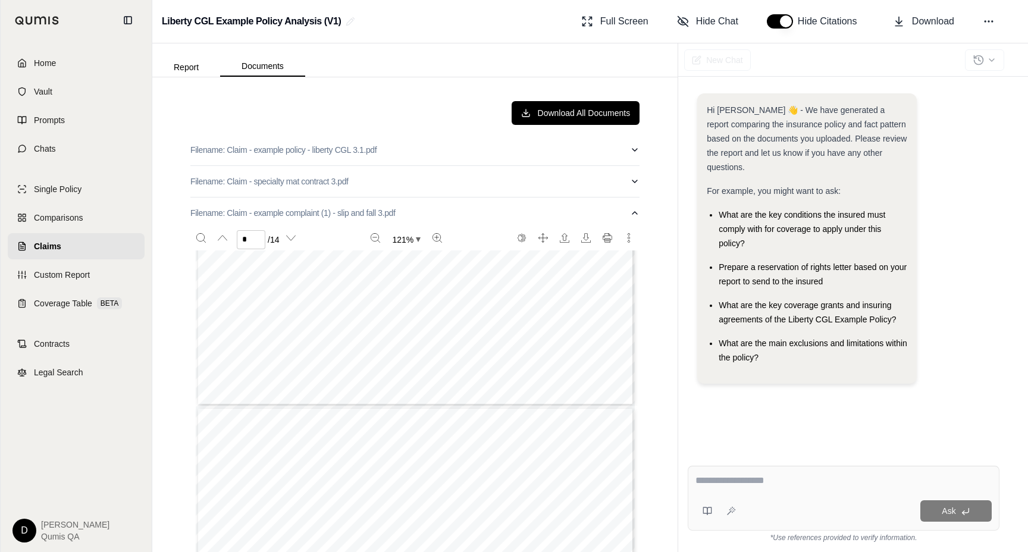
scroll to position [1035, 0]
click at [458, 215] on button "Filename: Claim - example complaint (1) - slip and fall 3.pdf" at bounding box center [414, 213] width 449 height 31
type input "*"
click at [182, 71] on button "Report" at bounding box center [186, 67] width 68 height 19
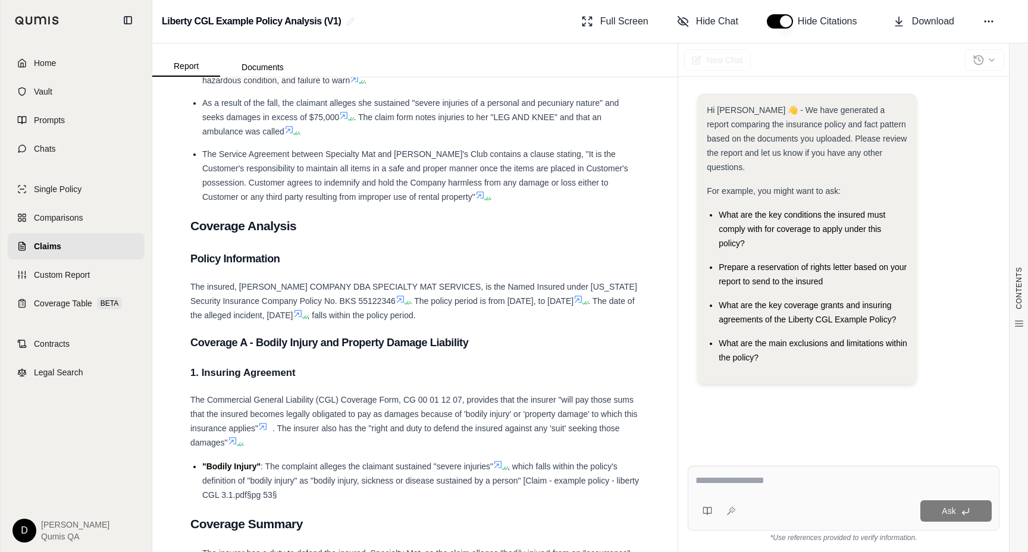
scroll to position [792, 0]
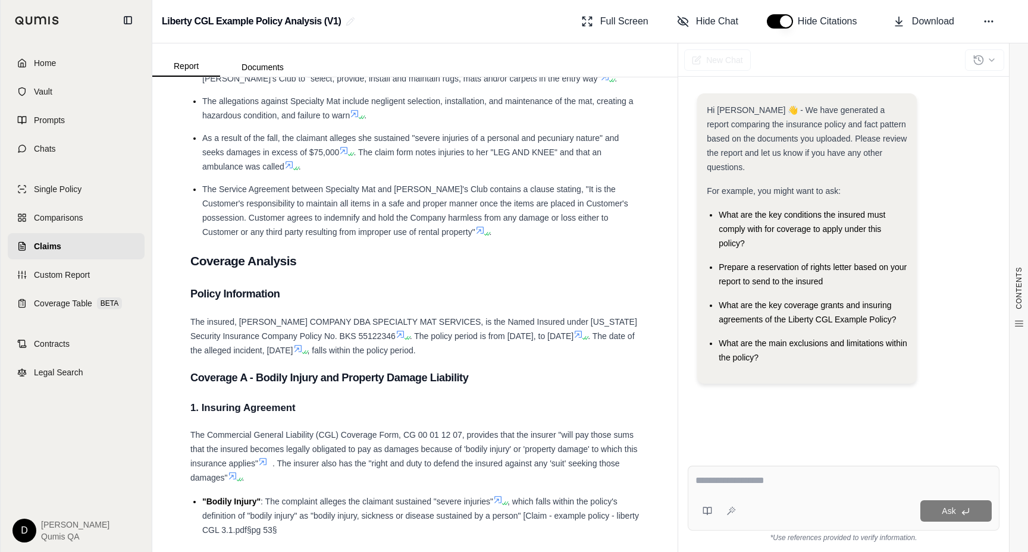
click at [726, 476] on textarea at bounding box center [844, 481] width 296 height 14
click at [736, 481] on textarea at bounding box center [844, 481] width 296 height 14
click at [722, 478] on textarea at bounding box center [844, 481] width 296 height 14
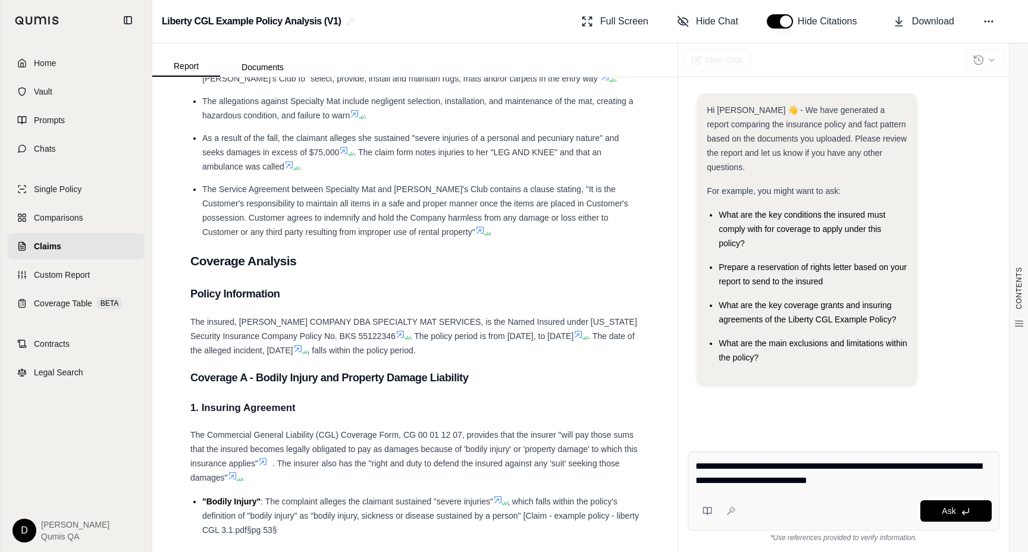
type textarea "**********"
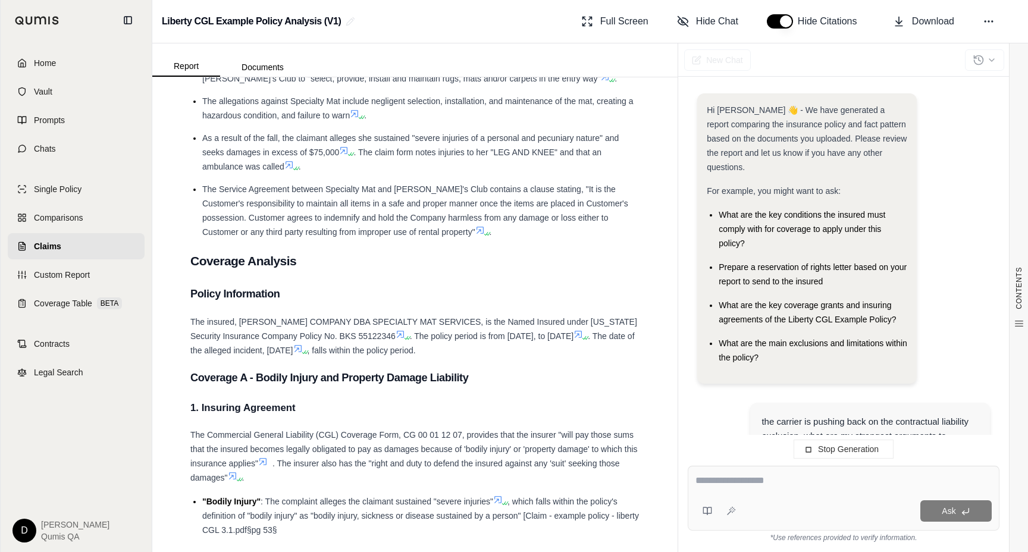
scroll to position [98, 0]
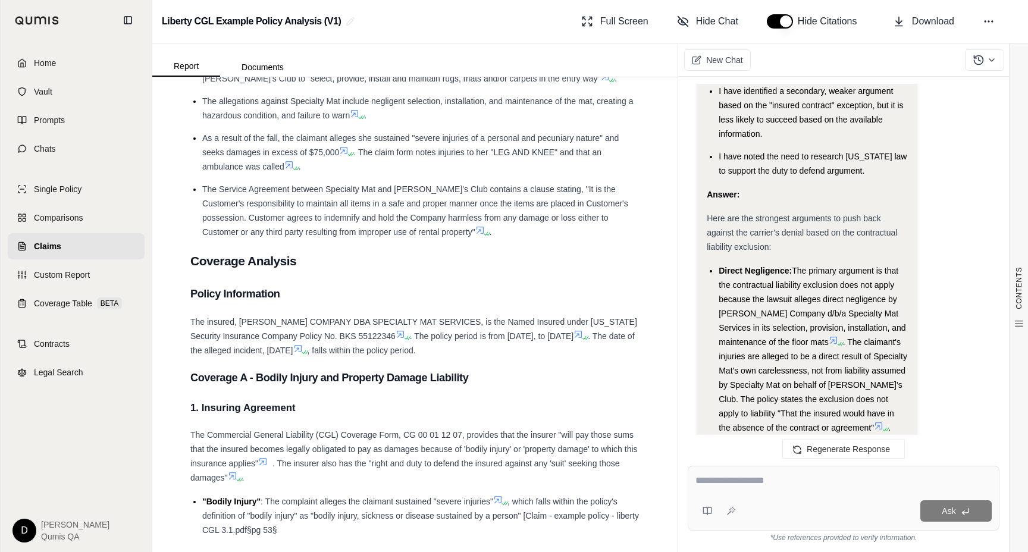
scroll to position [2116, 0]
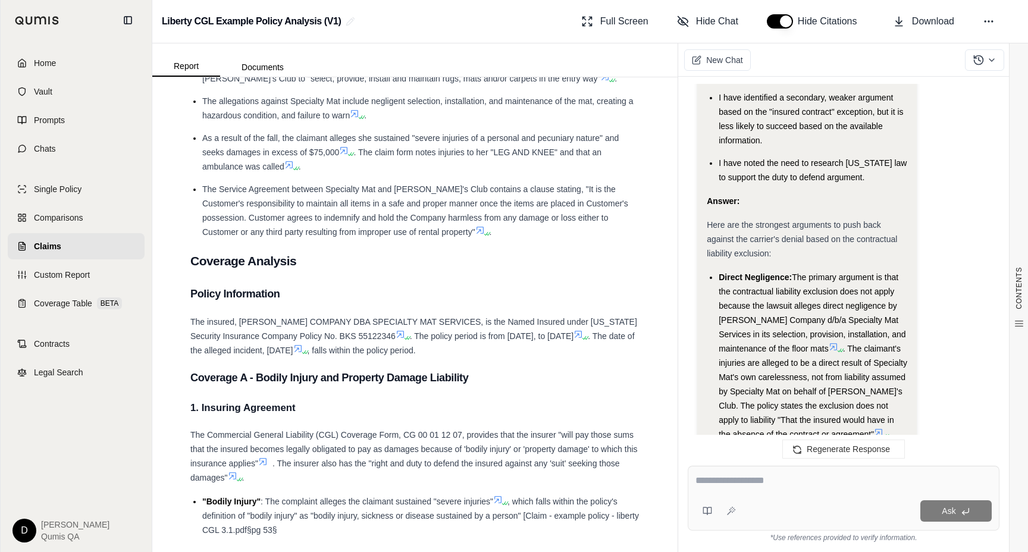
click at [781, 270] on li "Direct Negligence: The primary argument is that the contractual liability exclu…" at bounding box center [813, 355] width 189 height 171
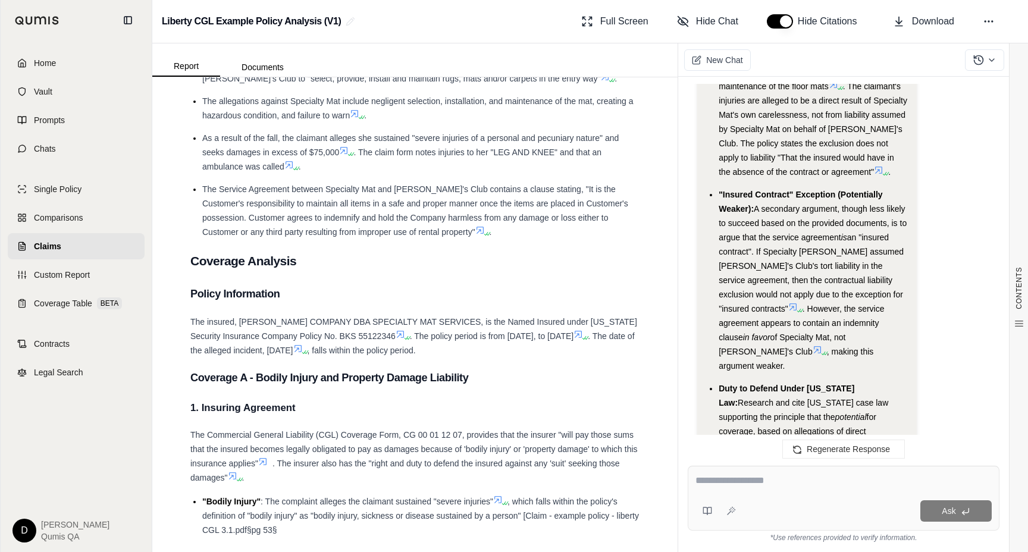
scroll to position [2413, 0]
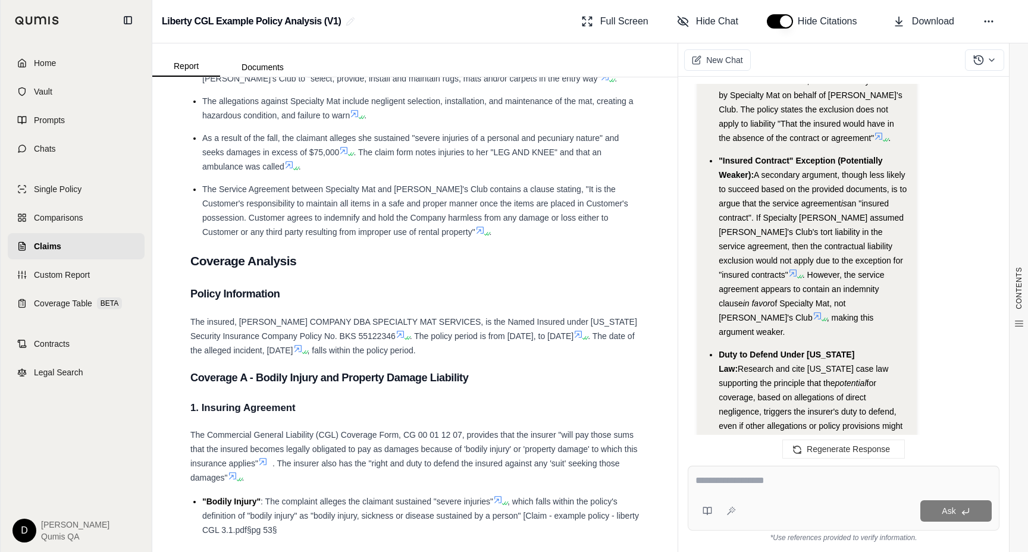
click at [734, 478] on textarea at bounding box center [844, 481] width 296 height 14
type textarea "**********"
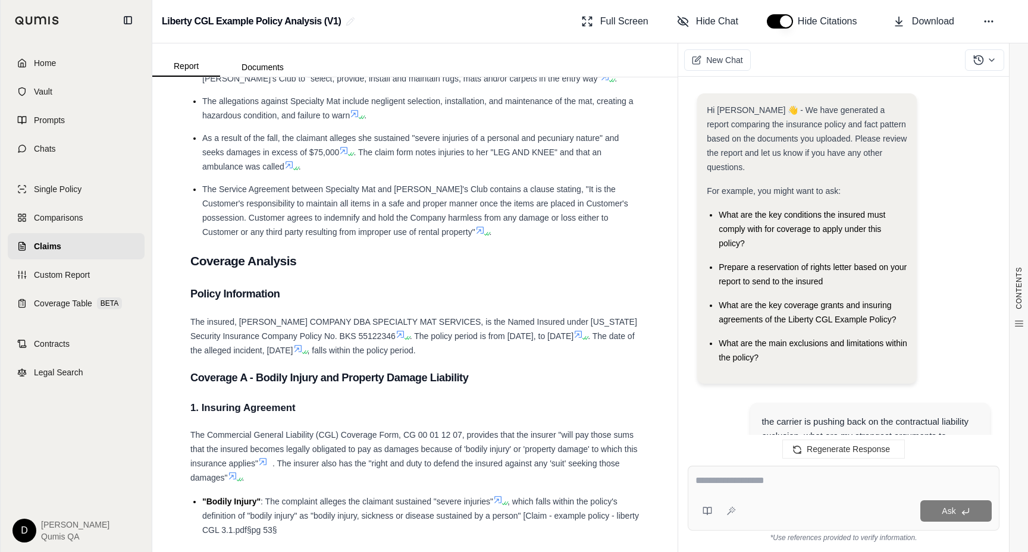
scroll to position [6323, 0]
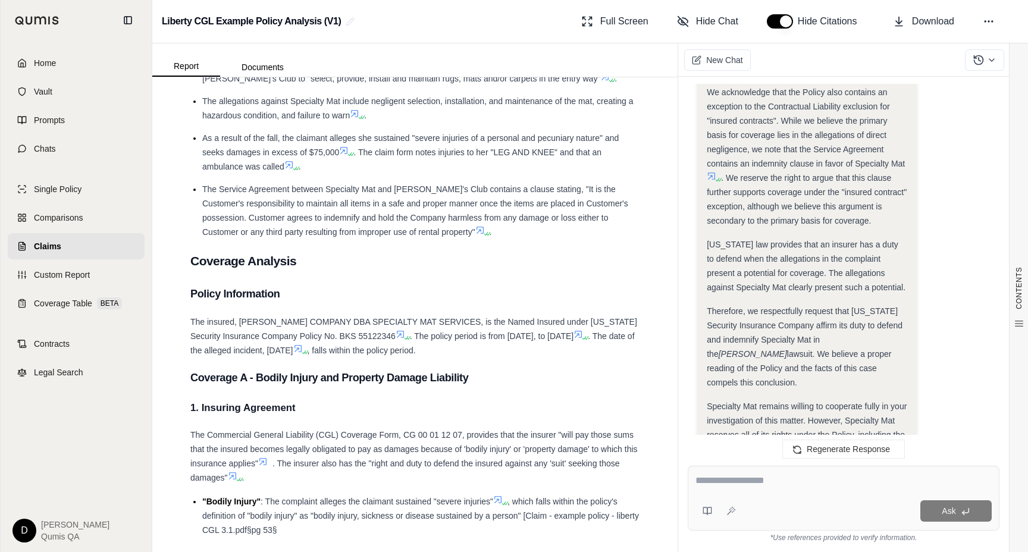
click at [803, 402] on span "Specialty Mat remains willing to cooperate fully in your investigation of this …" at bounding box center [807, 435] width 200 height 67
click at [337, 224] on li "The Service Agreement between Specialty Mat and [PERSON_NAME]'s Club contains a…" at bounding box center [420, 210] width 437 height 57
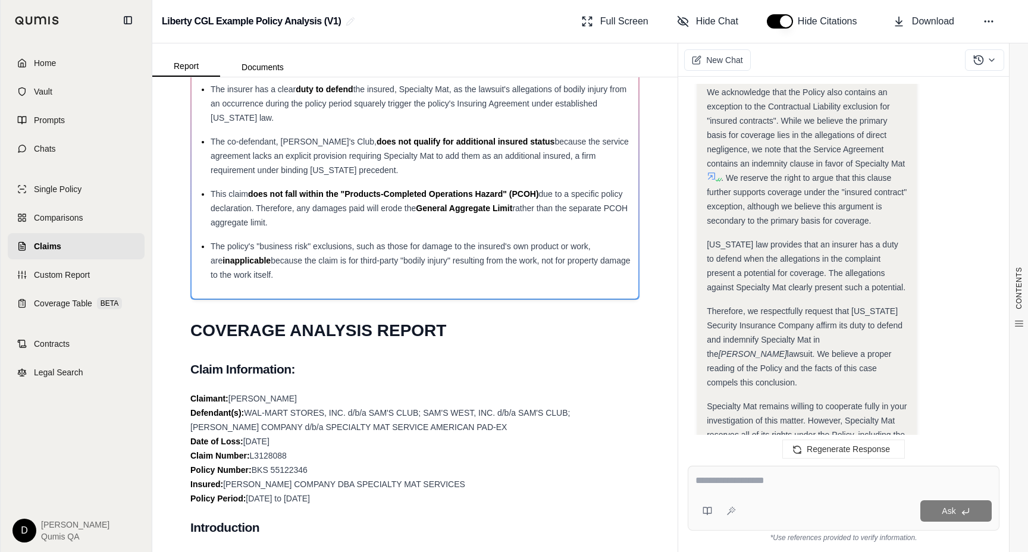
scroll to position [0, 0]
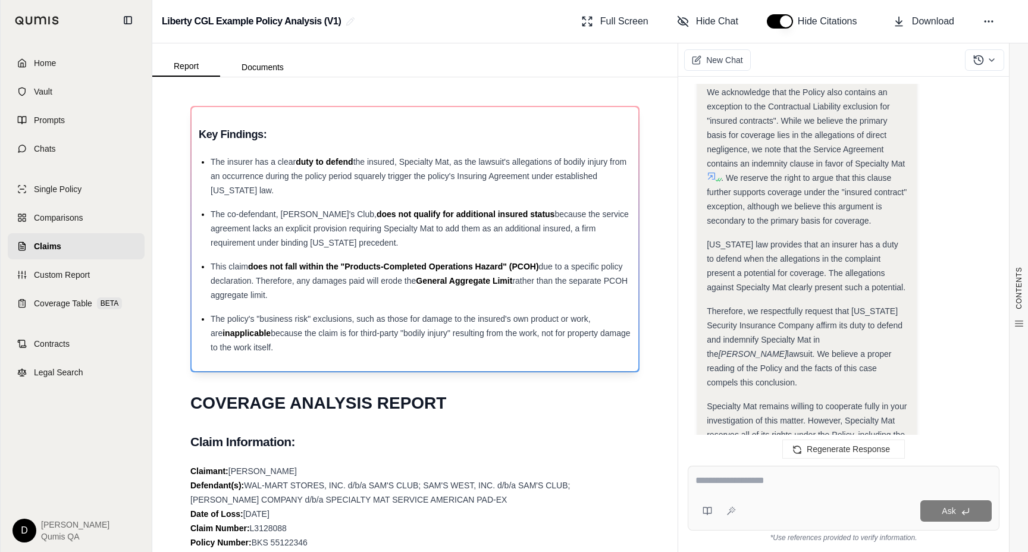
click at [344, 290] on div "This claim does not fall within the "Products-Completed Operations Hazard" (PCO…" at bounding box center [421, 280] width 421 height 43
click at [86, 336] on link "Contracts" at bounding box center [76, 344] width 137 height 26
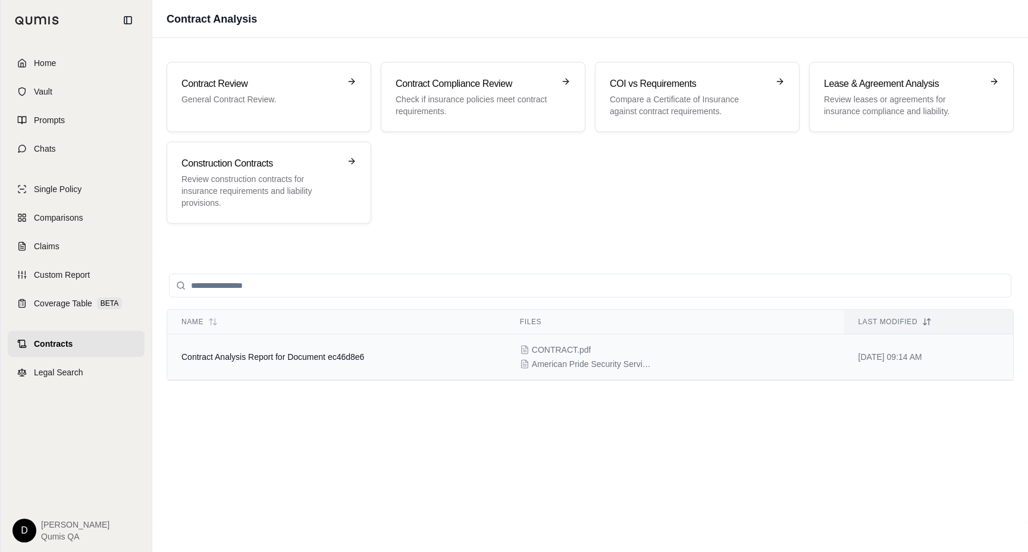
click at [299, 366] on td "Contract Analysis Report for Document ec46d8e6" at bounding box center [336, 357] width 339 height 46
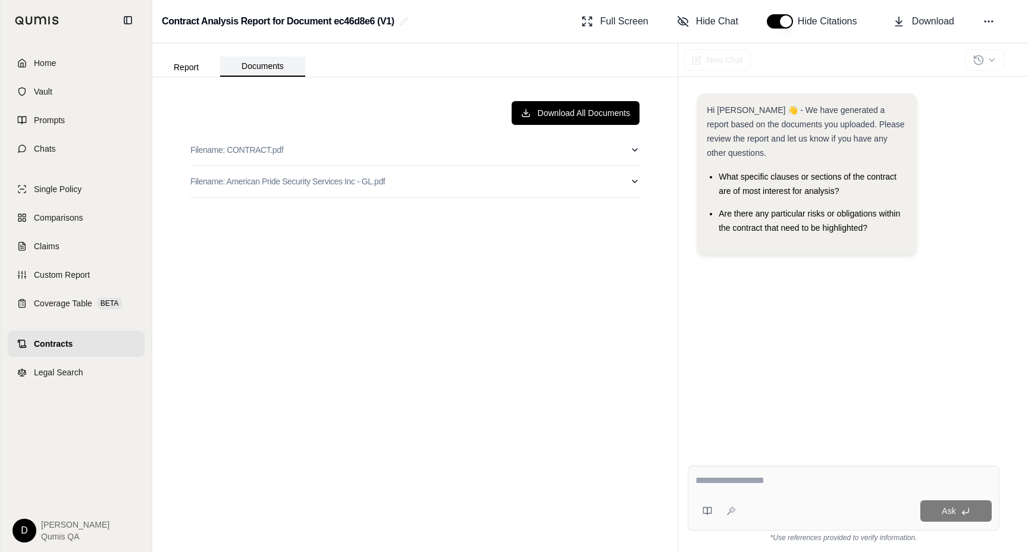
click at [275, 76] on button "Documents" at bounding box center [262, 67] width 85 height 20
click at [314, 148] on button "Filename: CONTRACT.pdf" at bounding box center [414, 150] width 449 height 31
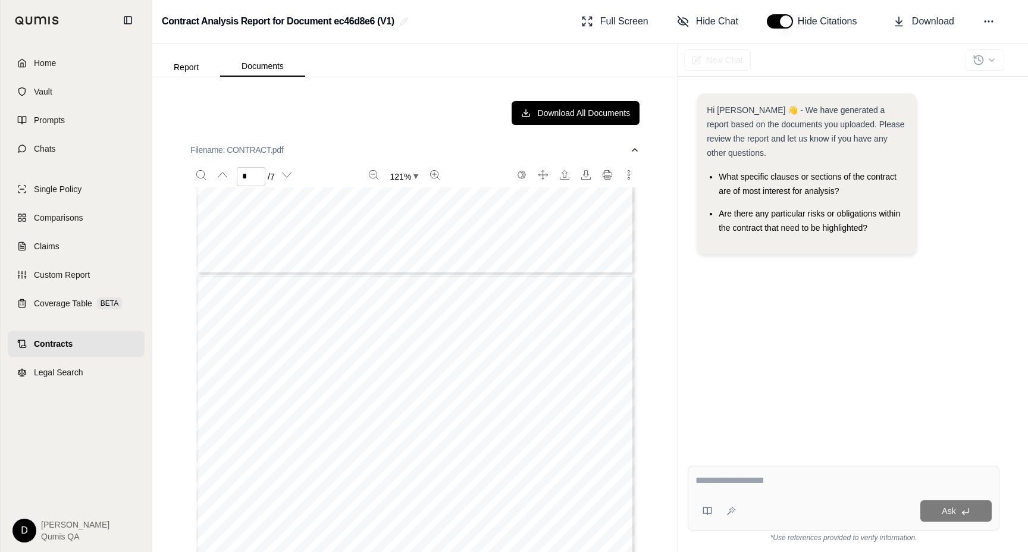
scroll to position [510, 0]
click at [298, 151] on button "Filename: CONTRACT.pdf" at bounding box center [414, 150] width 449 height 31
type input "*"
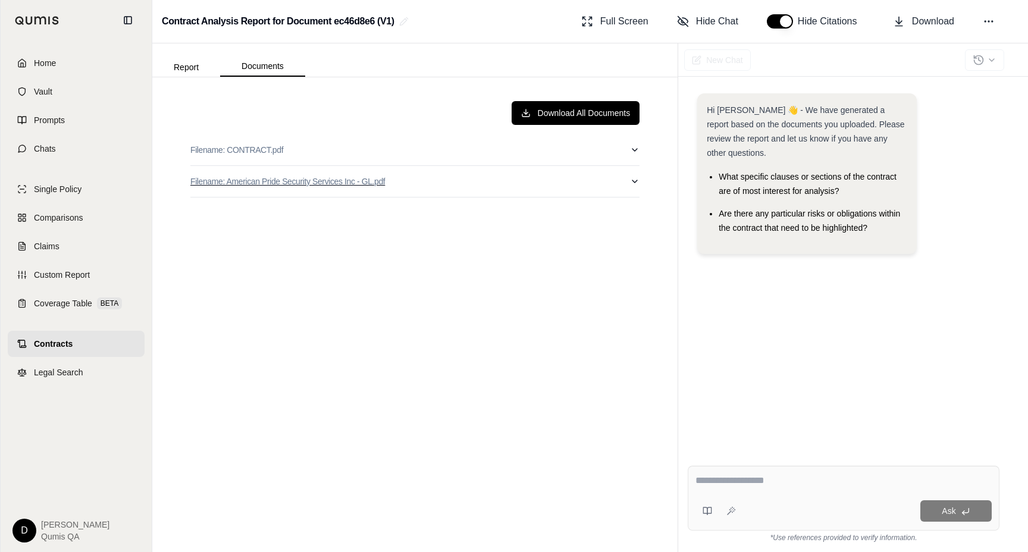
click at [314, 184] on p "Filename: American Pride Security Services Inc - GL.pdf" at bounding box center [287, 182] width 195 height 12
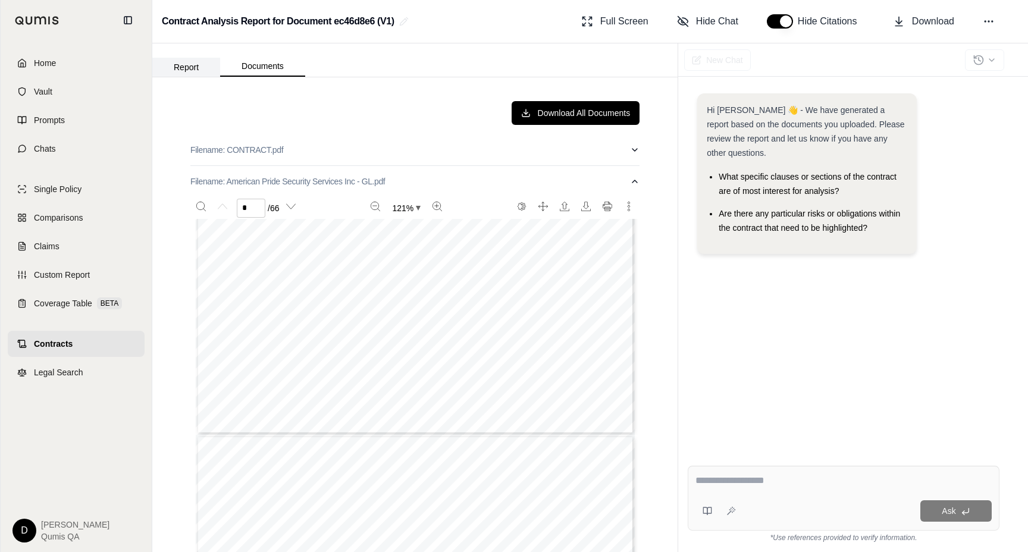
click at [190, 65] on button "Report" at bounding box center [186, 67] width 68 height 19
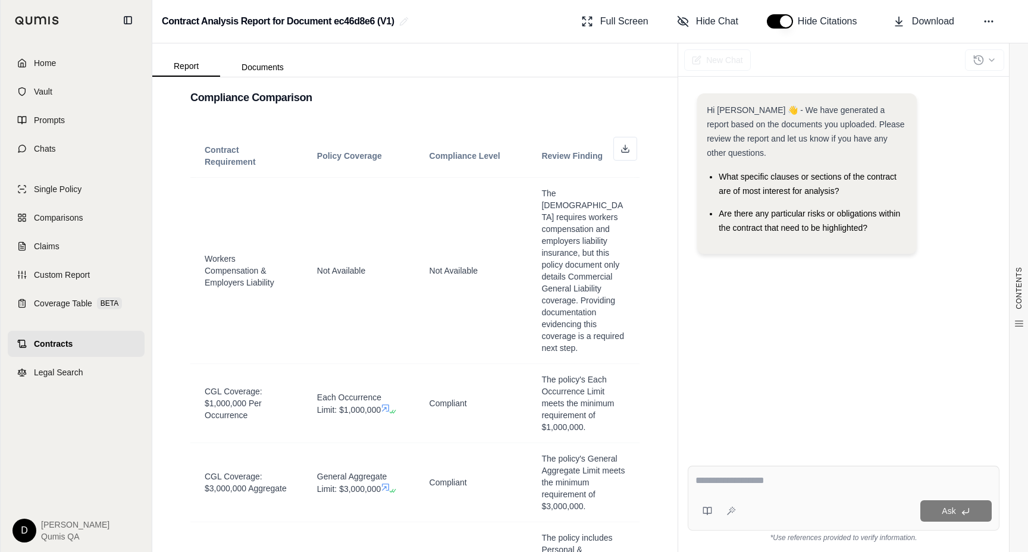
scroll to position [1111, 0]
click at [422, 237] on td "Not Available" at bounding box center [471, 270] width 112 height 186
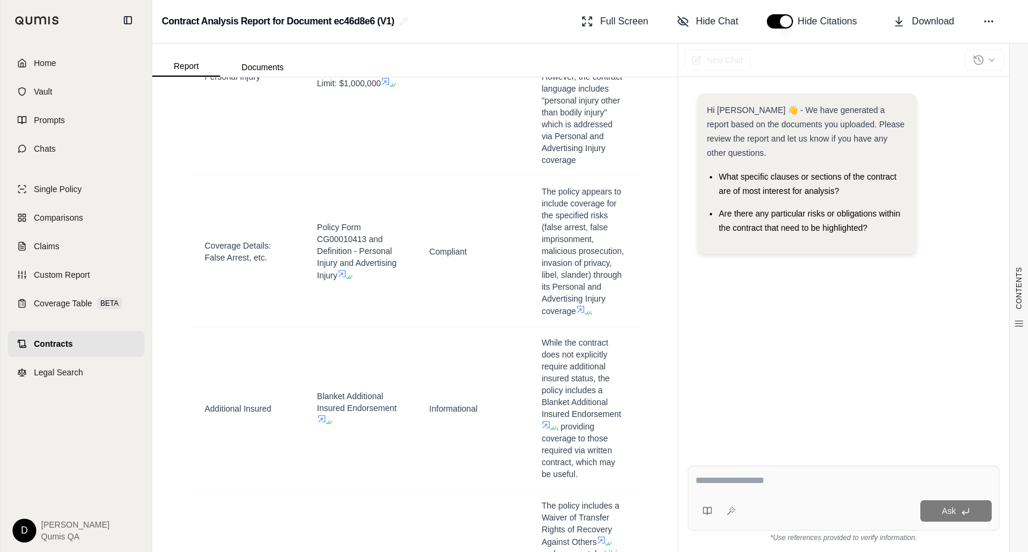
scroll to position [1671, 0]
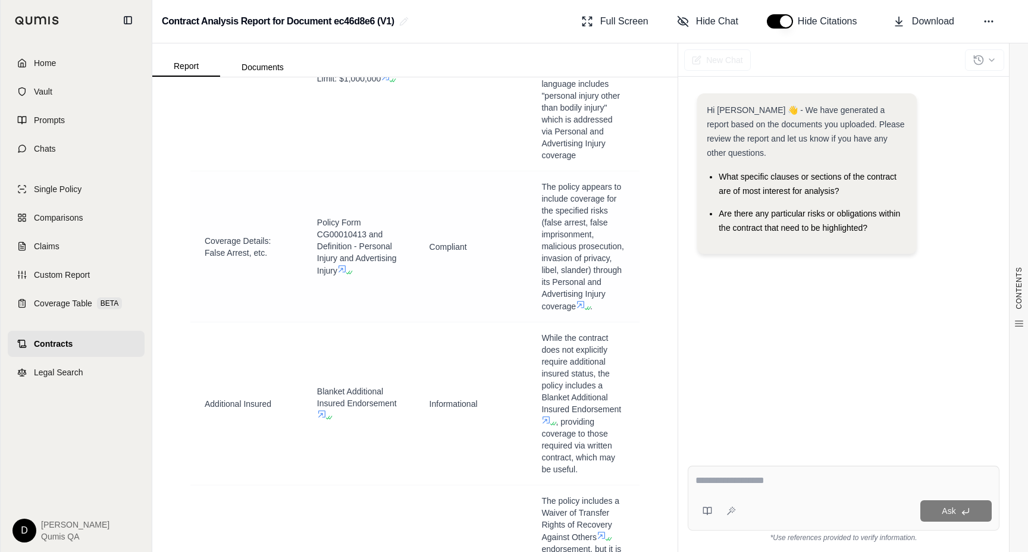
click at [453, 242] on span "Compliant" at bounding box center [448, 247] width 37 height 10
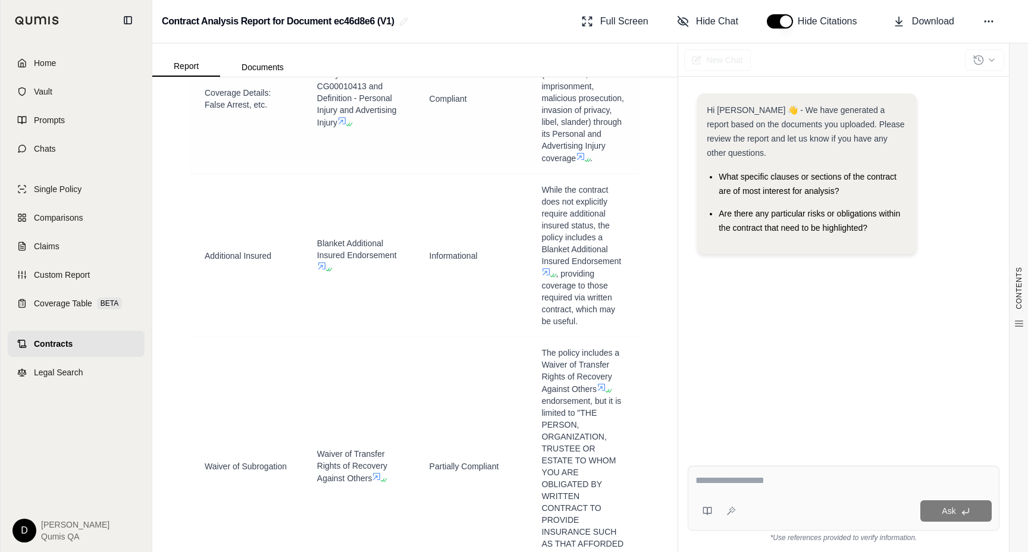
scroll to position [1821, 0]
click at [460, 250] on span "Informational" at bounding box center [454, 255] width 48 height 10
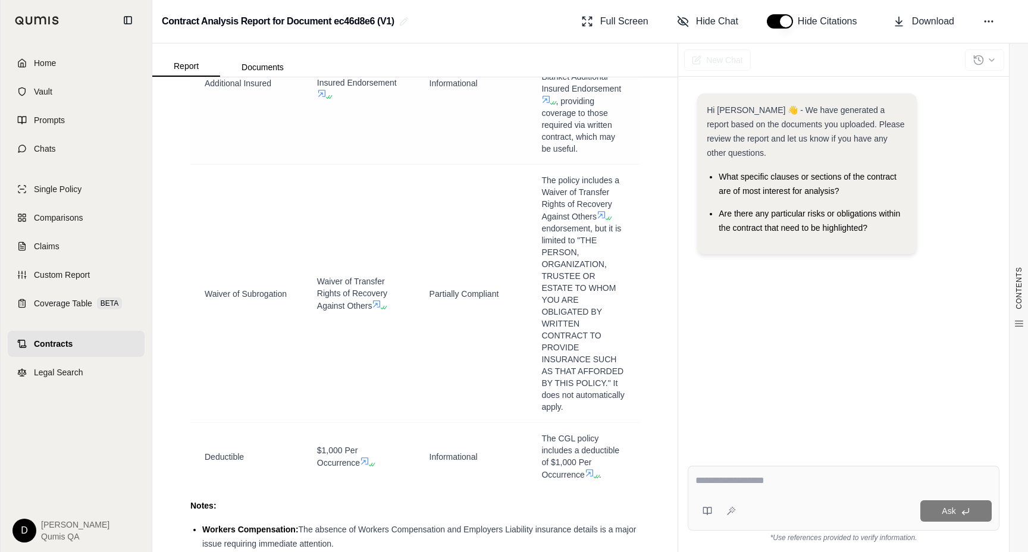
scroll to position [2000, 0]
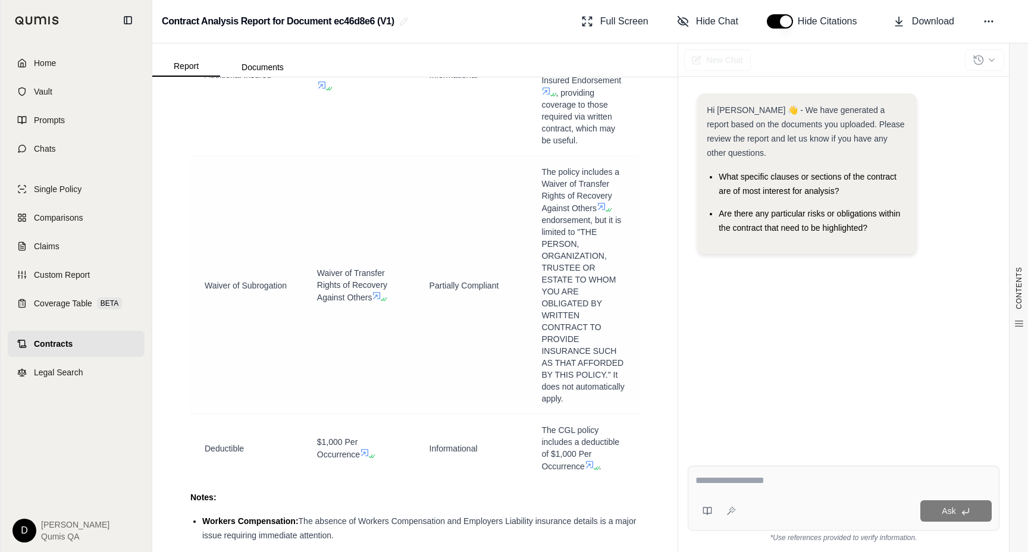
click at [455, 281] on span "Partially Compliant" at bounding box center [465, 286] width 70 height 10
click at [567, 214] on span "The policy includes a Waiver of Transfer Rights of Recovery Against Others endo…" at bounding box center [584, 285] width 84 height 239
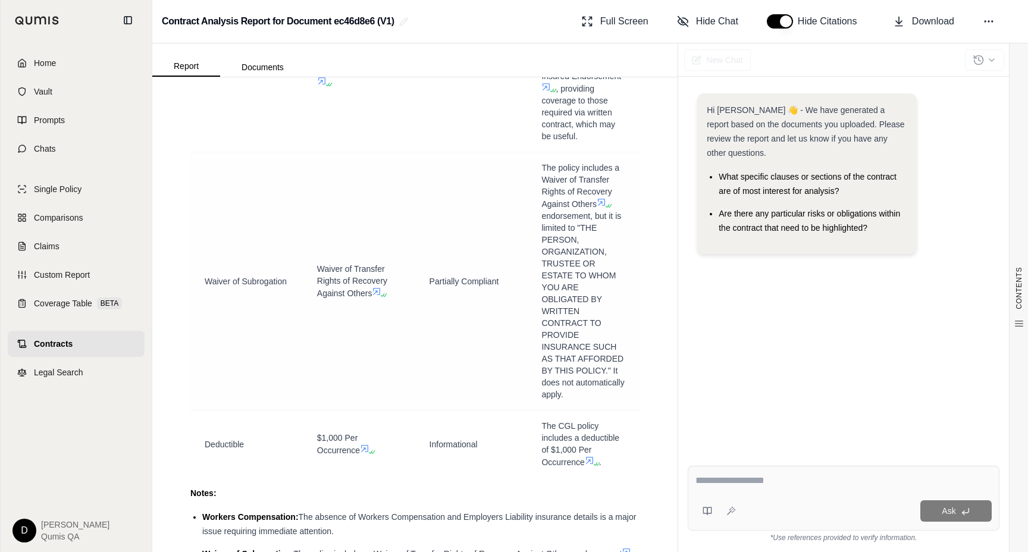
scroll to position [2008, 0]
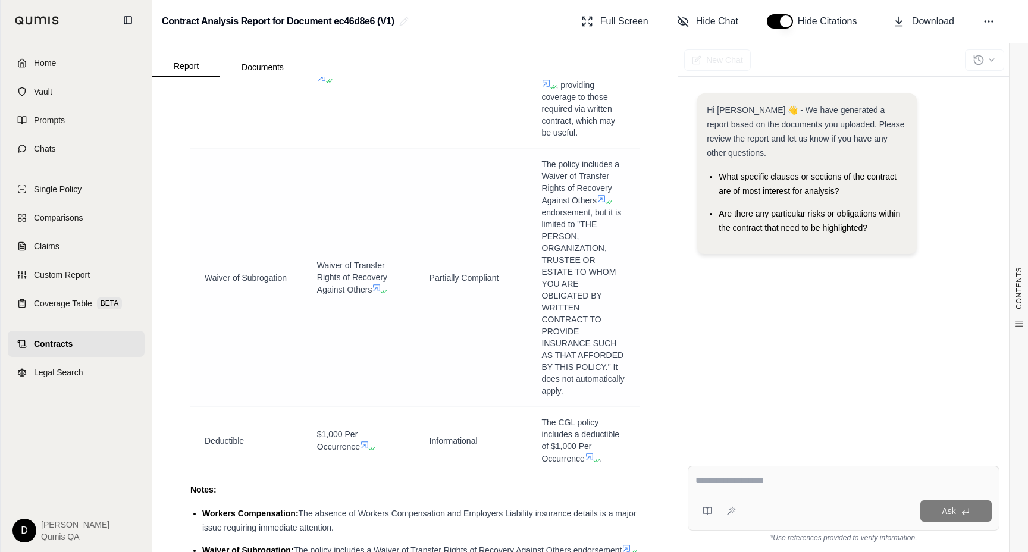
click at [564, 227] on span "endorsement, but it is limited to "THE PERSON, ORGANIZATION, TRUSTEE OR ESTATE …" at bounding box center [583, 302] width 83 height 188
click at [564, 239] on span "endorsement, but it is limited to "THE PERSON, ORGANIZATION, TRUSTEE OR ESTATE …" at bounding box center [583, 302] width 83 height 188
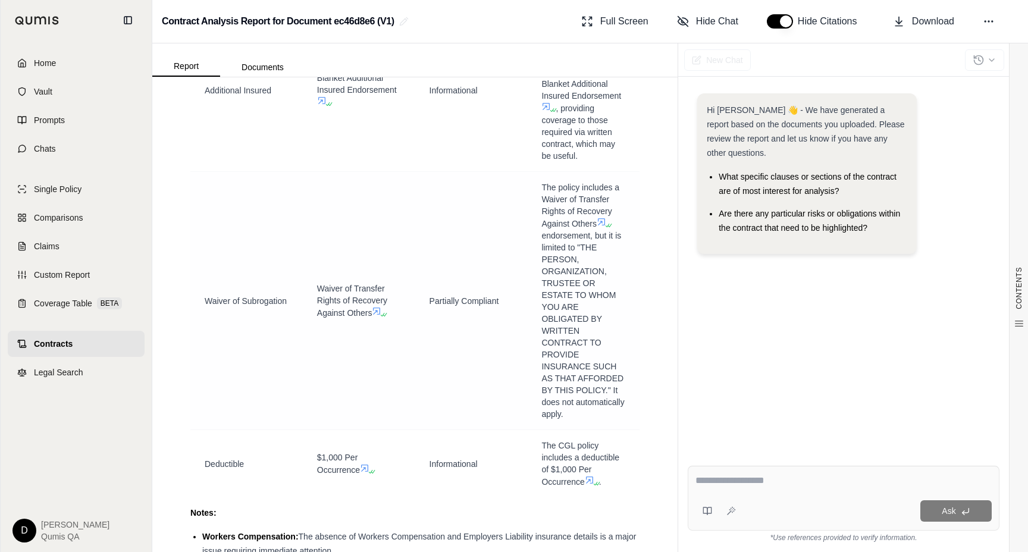
scroll to position [1990, 0]
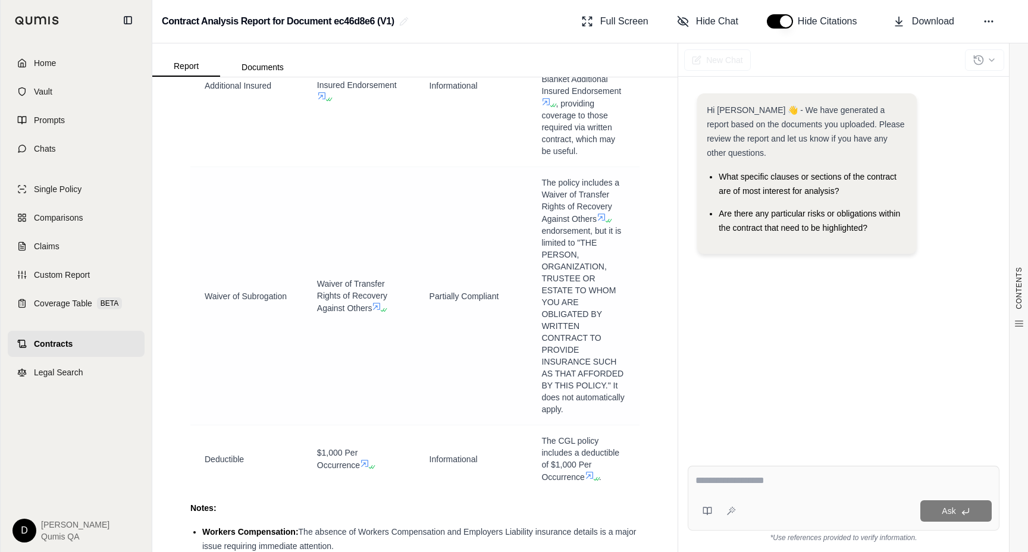
click at [563, 265] on span "endorsement, but it is limited to "THE PERSON, ORGANIZATION, TRUSTEE OR ESTATE …" at bounding box center [583, 320] width 83 height 188
click at [107, 349] on link "Contracts" at bounding box center [76, 344] width 137 height 26
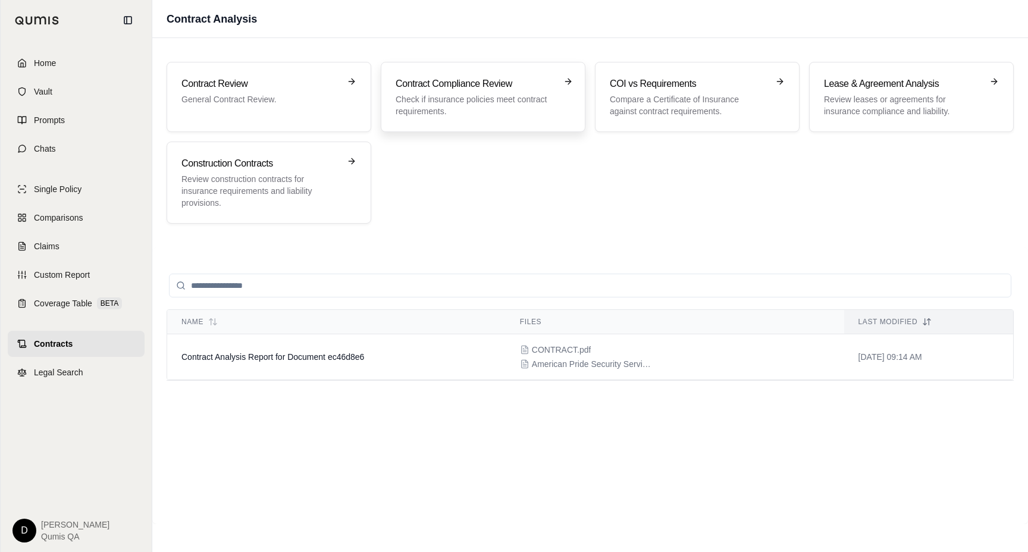
click at [487, 102] on p "Check if insurance policies meet contract requirements." at bounding box center [475, 105] width 158 height 24
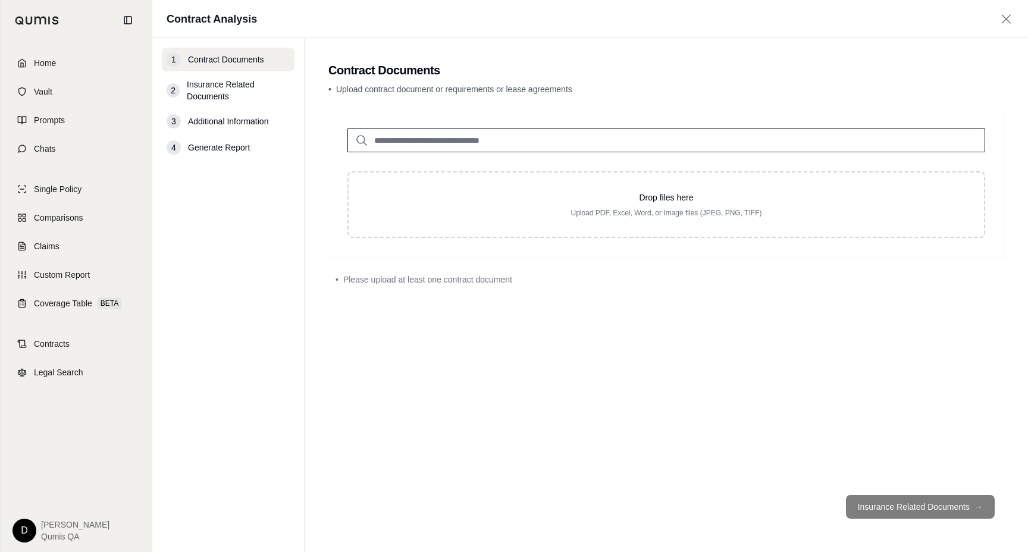
click at [439, 145] on input "search" at bounding box center [667, 141] width 638 height 24
click at [81, 350] on link "Contracts" at bounding box center [76, 344] width 137 height 26
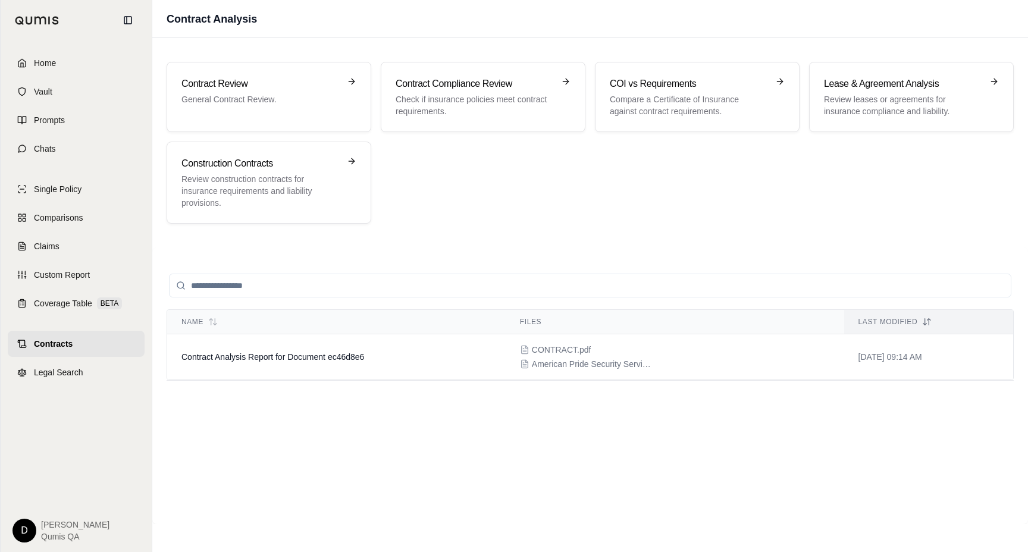
click at [286, 281] on input "search" at bounding box center [590, 286] width 843 height 24
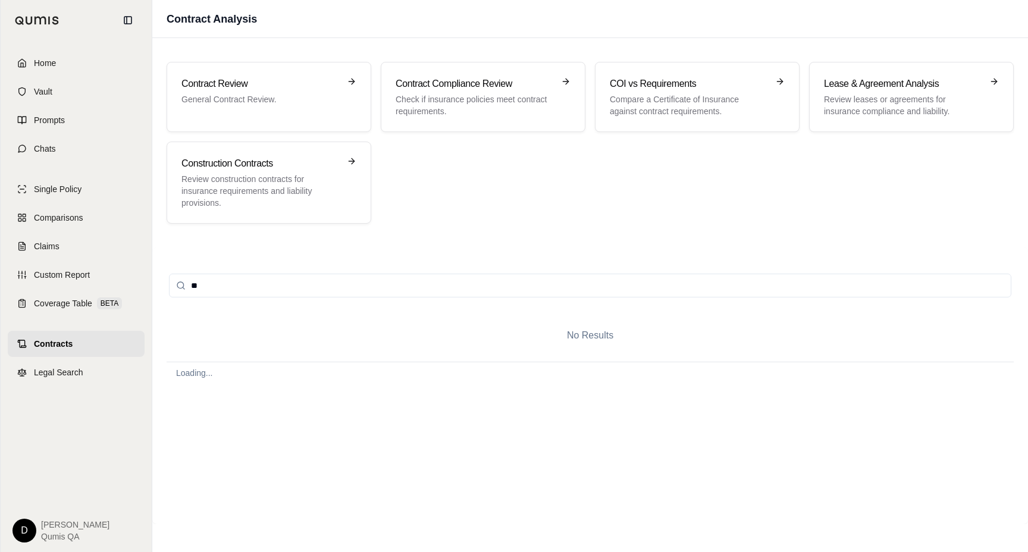
type input "*"
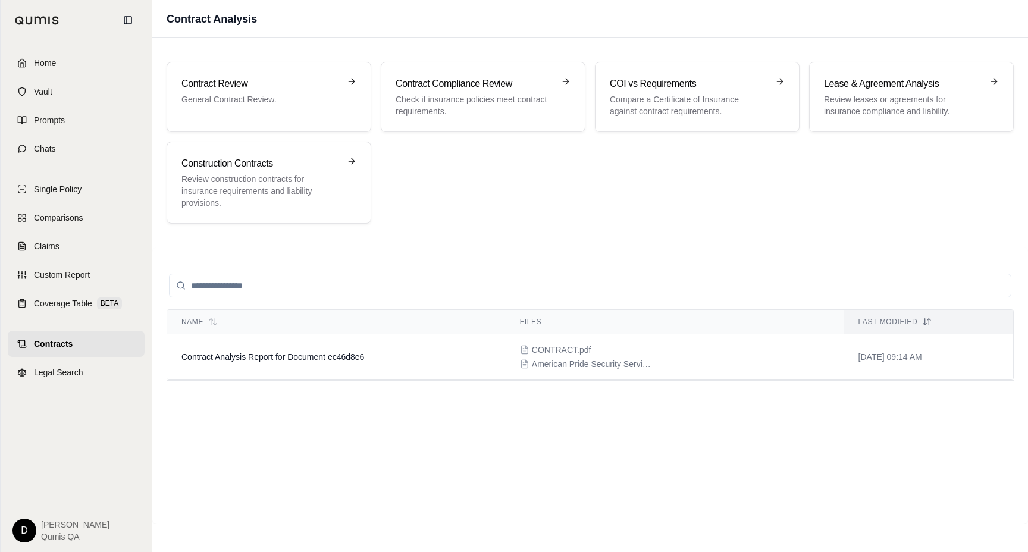
click at [247, 285] on input "search" at bounding box center [590, 286] width 843 height 24
click at [265, 289] on input "search" at bounding box center [590, 286] width 843 height 24
click at [492, 127] on div "Contract Compliance Review Check if insurance policies meet contract requiremen…" at bounding box center [483, 97] width 205 height 70
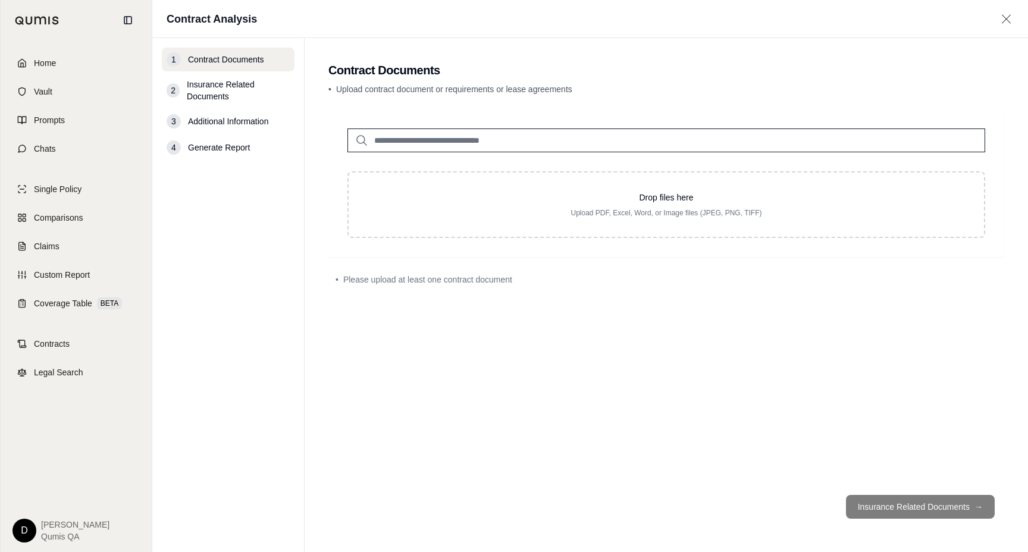
click at [403, 142] on input "search" at bounding box center [667, 141] width 638 height 24
type input "*"
click at [396, 93] on span "Upload contract document or requirements or lease agreements" at bounding box center [454, 90] width 236 height 10
